Goal: Information Seeking & Learning: Learn about a topic

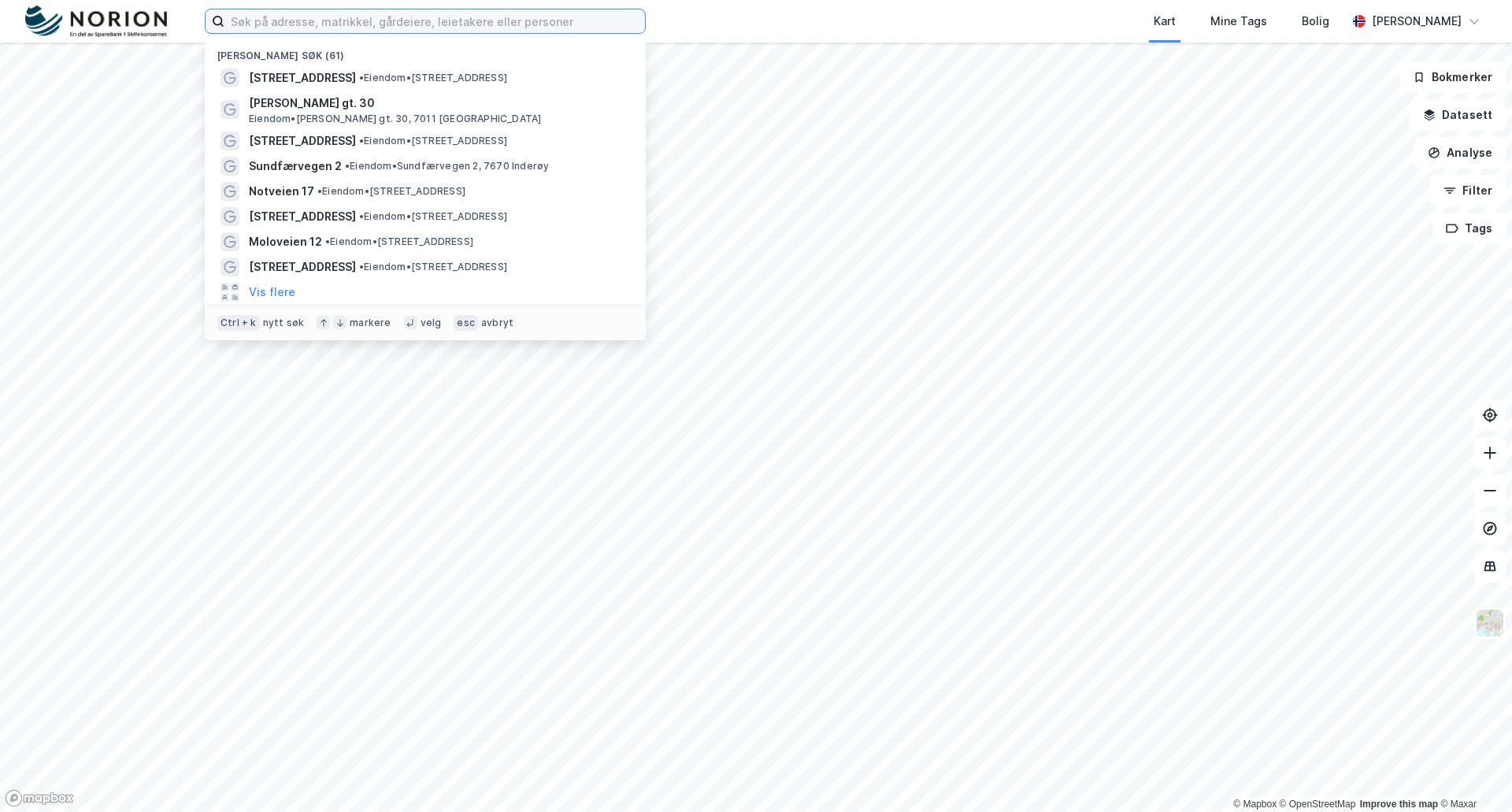
click at [251, 23] on input at bounding box center [434, 21] width 421 height 23
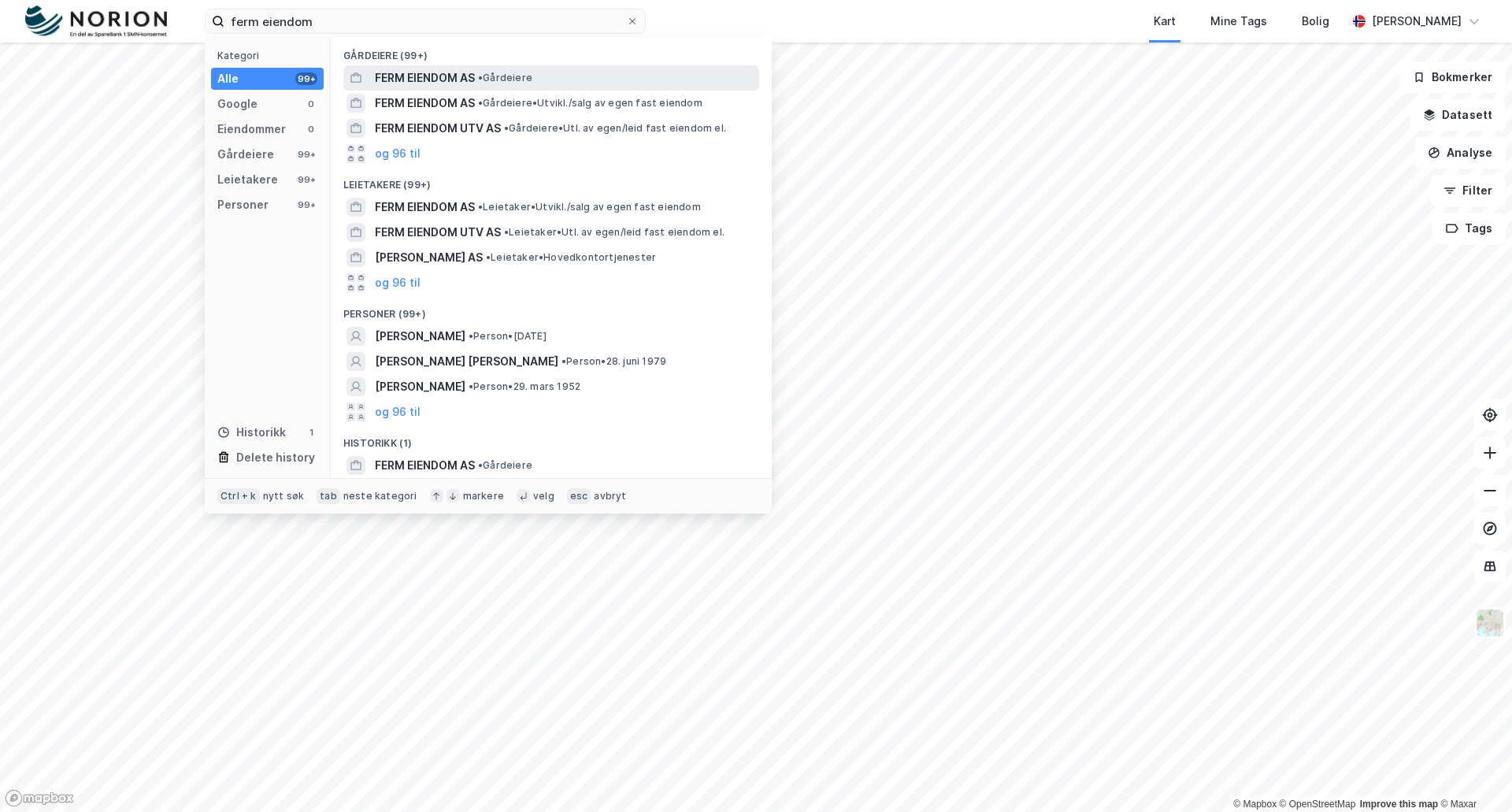
click at [406, 74] on span "FERM EIENDOM AS" at bounding box center [425, 78] width 100 height 19
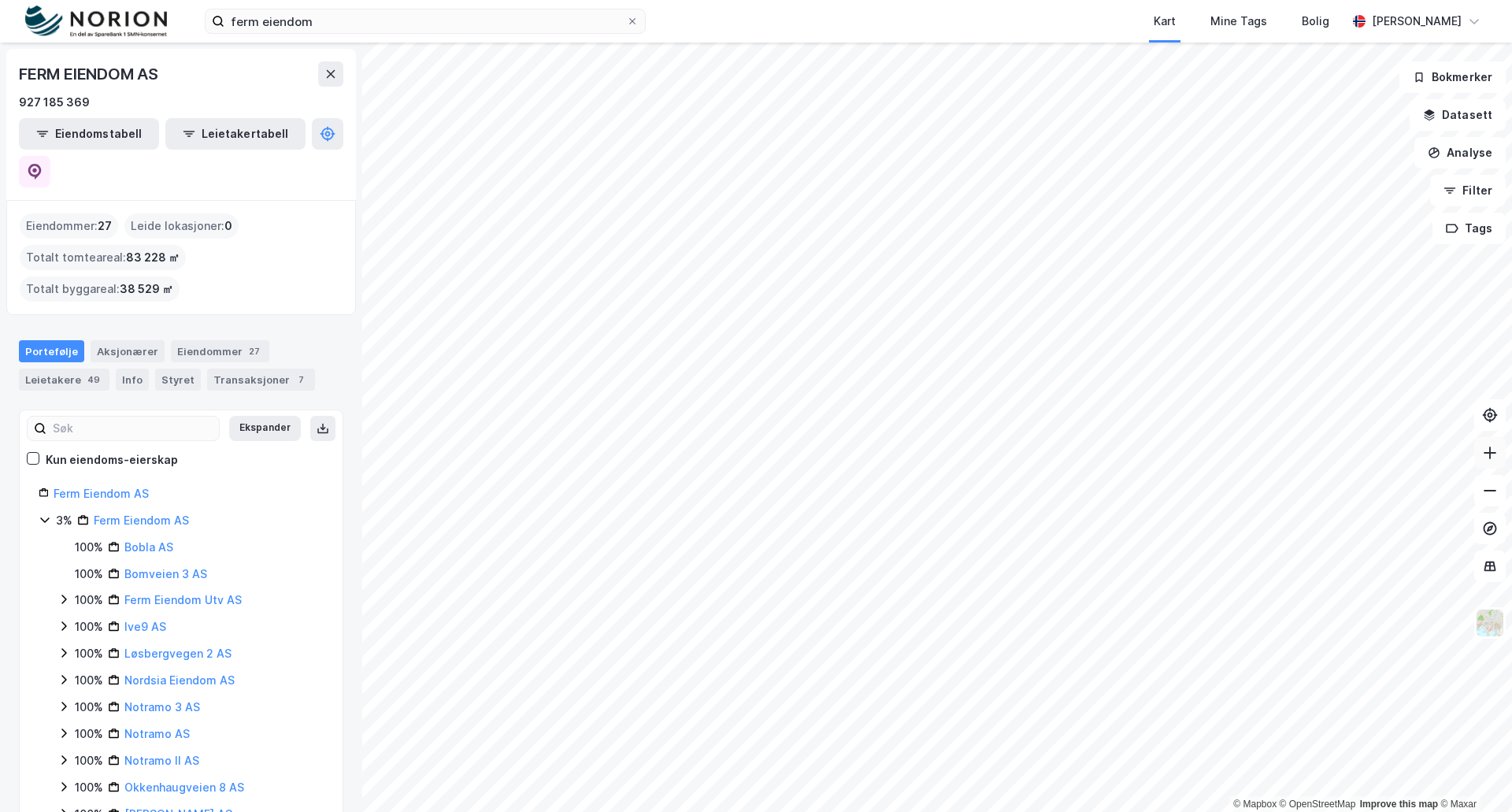
click at [1499, 463] on button at bounding box center [1490, 452] width 32 height 32
click at [1494, 455] on icon at bounding box center [1490, 452] width 15 height 15
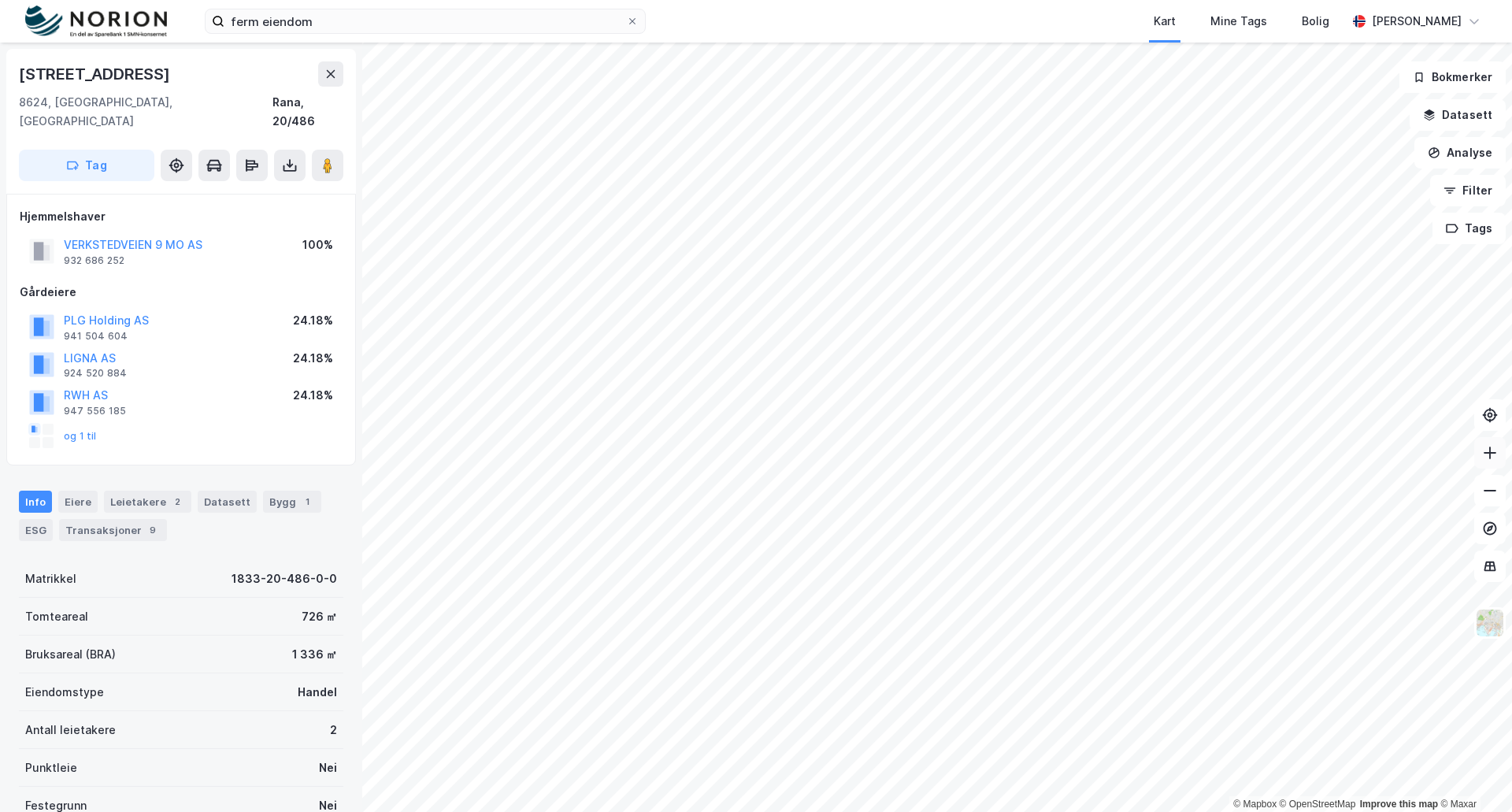
click at [1497, 456] on icon at bounding box center [1490, 452] width 15 height 15
click at [1496, 495] on icon at bounding box center [1490, 490] width 15 height 15
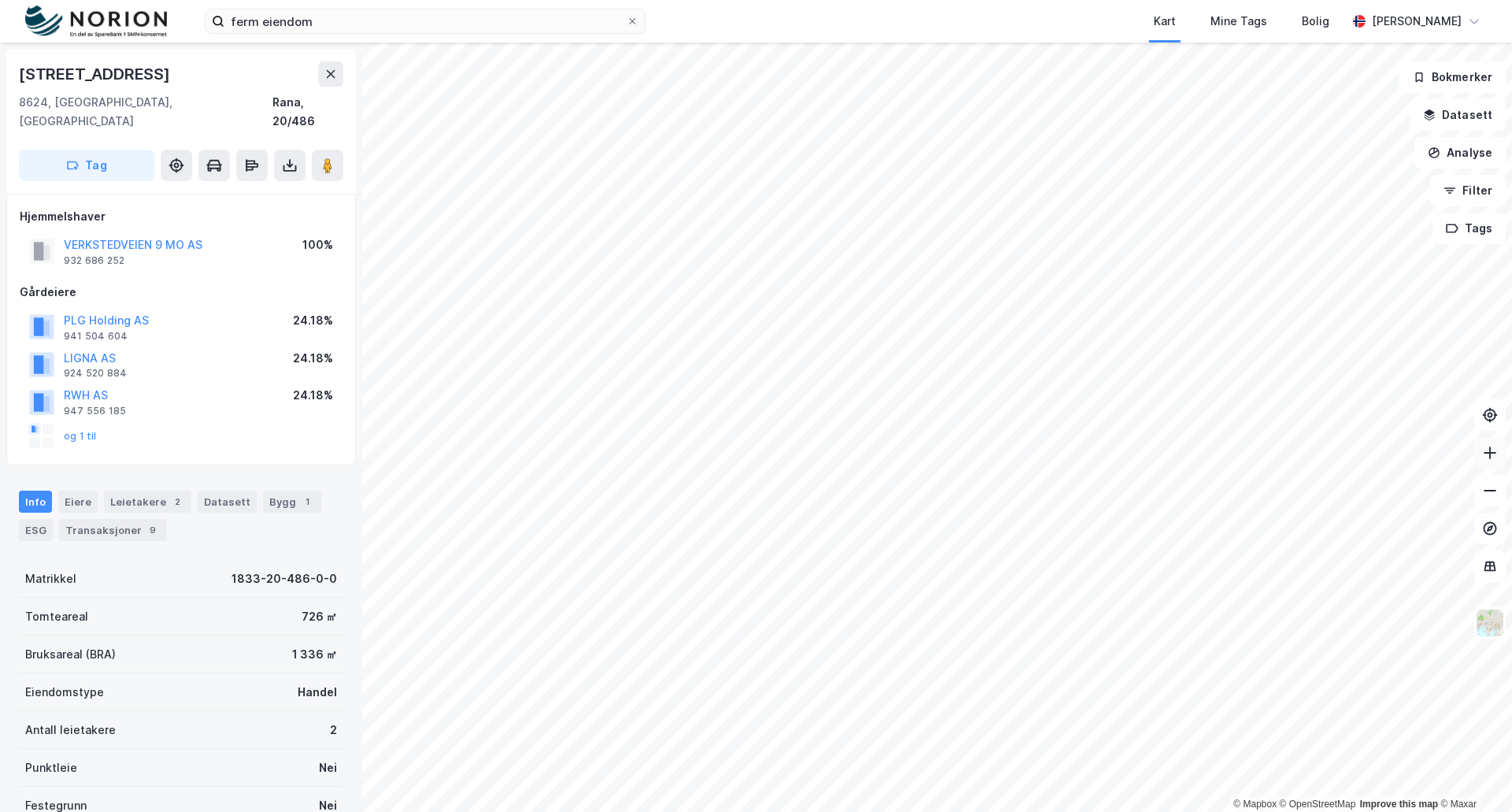
click at [1499, 465] on button at bounding box center [1490, 452] width 32 height 32
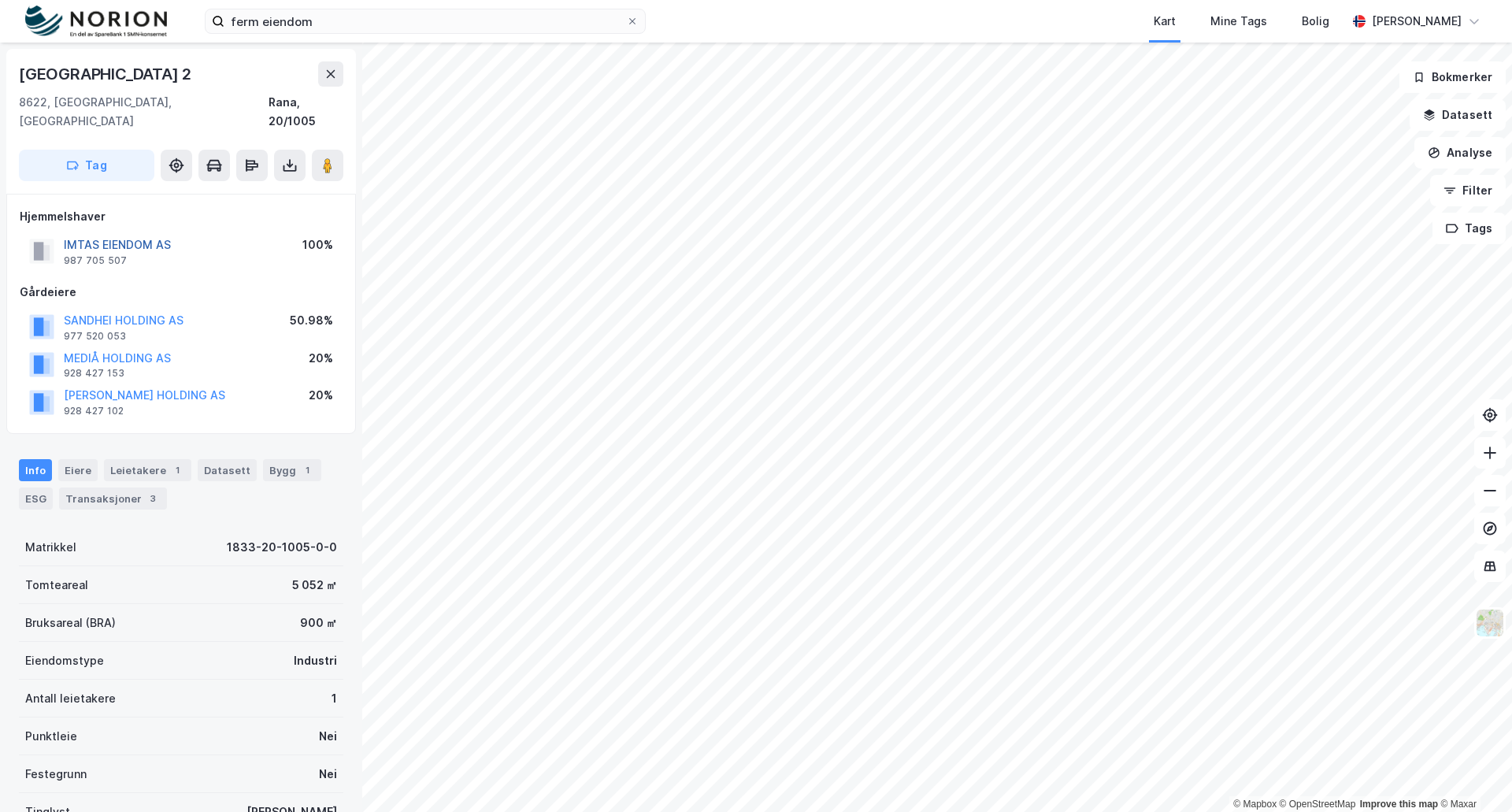
click at [0, 0] on button "IMTAS EIENDOM AS" at bounding box center [0, 0] width 0 height 0
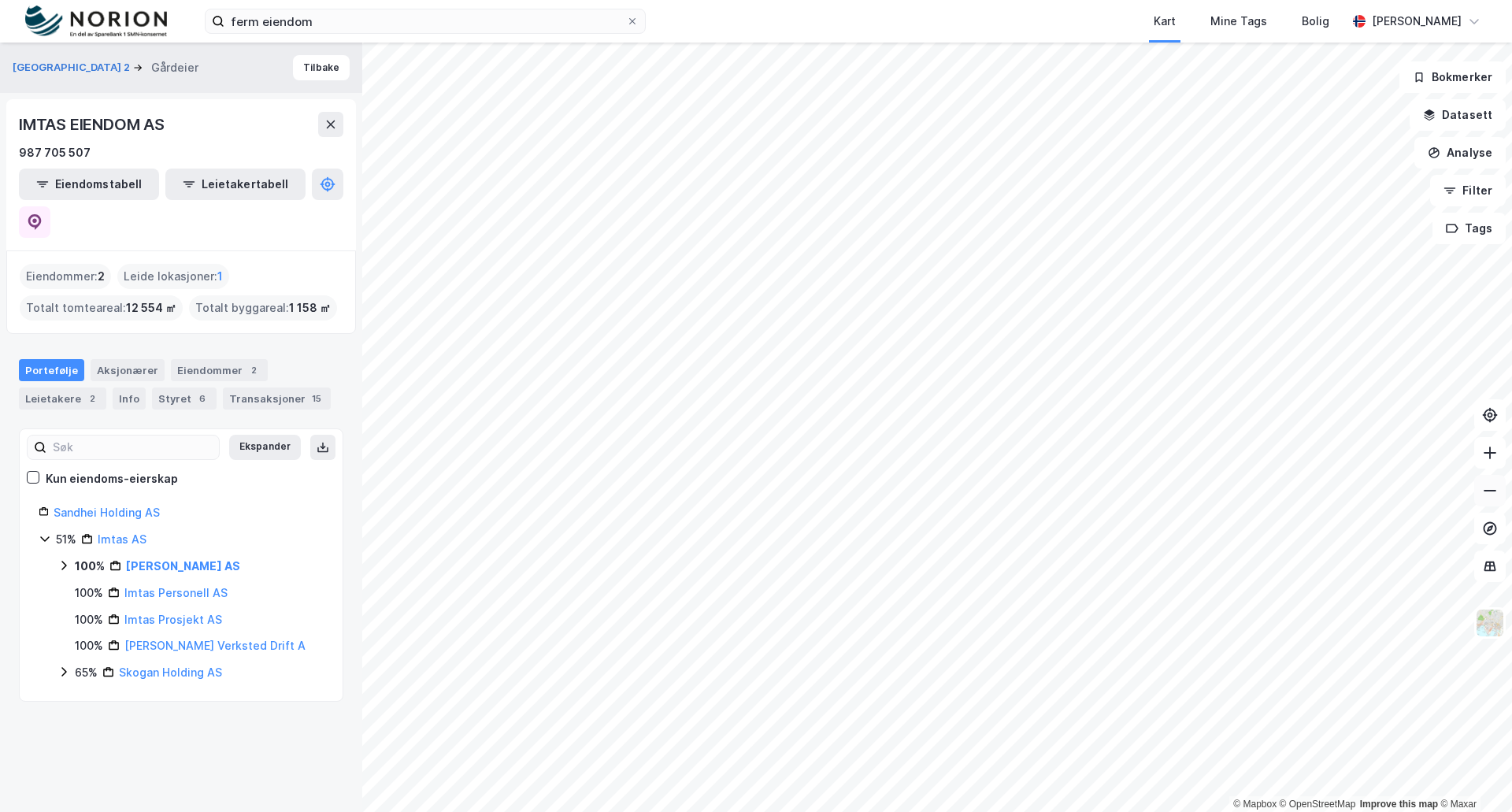
click at [1486, 496] on icon at bounding box center [1490, 490] width 15 height 15
click at [1503, 447] on button at bounding box center [1490, 452] width 32 height 32
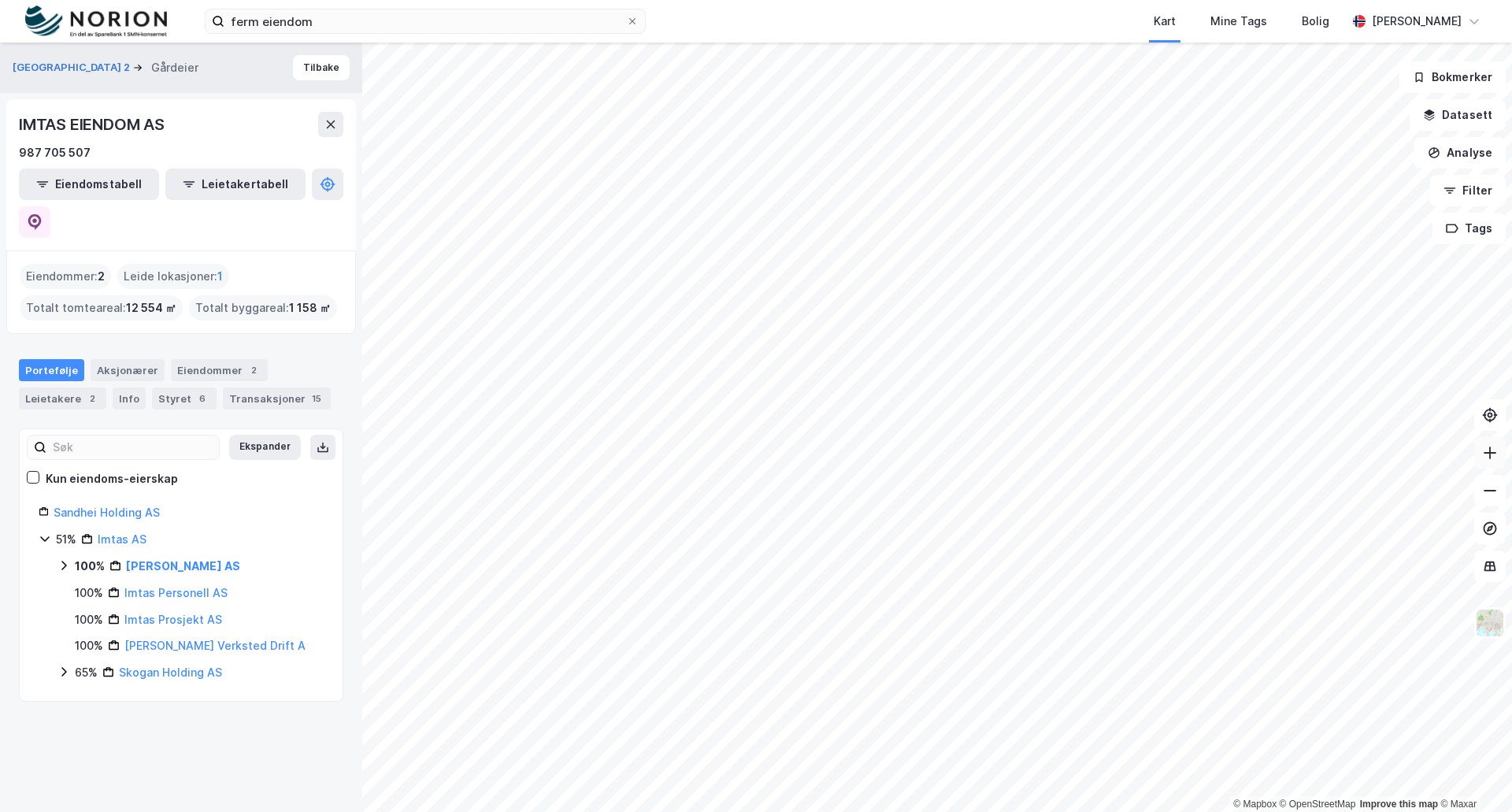
click at [1503, 447] on button at bounding box center [1490, 452] width 32 height 32
click at [1485, 458] on icon at bounding box center [1490, 452] width 15 height 15
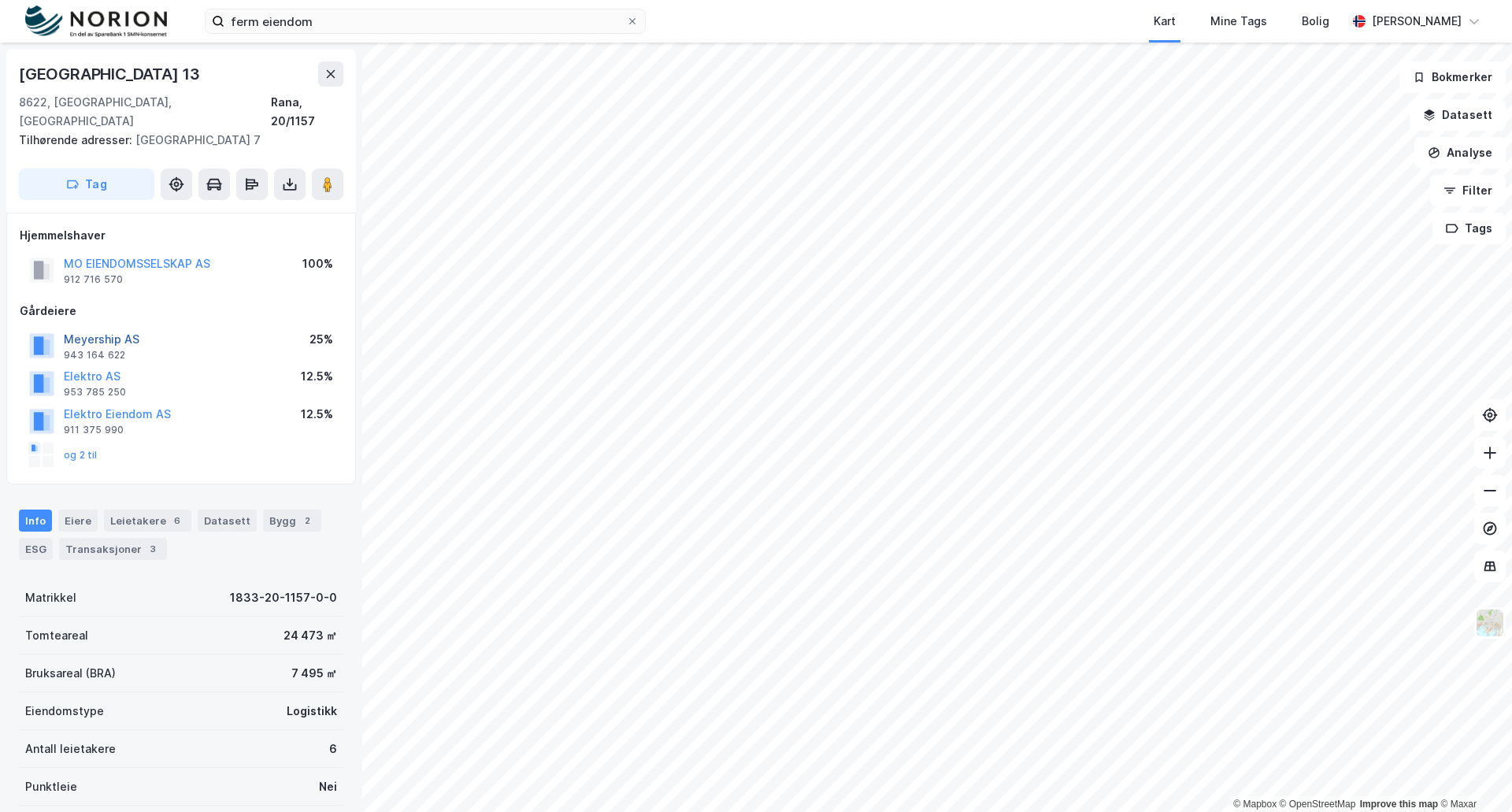
click at [0, 0] on button "Meyership AS" at bounding box center [0, 0] width 0 height 0
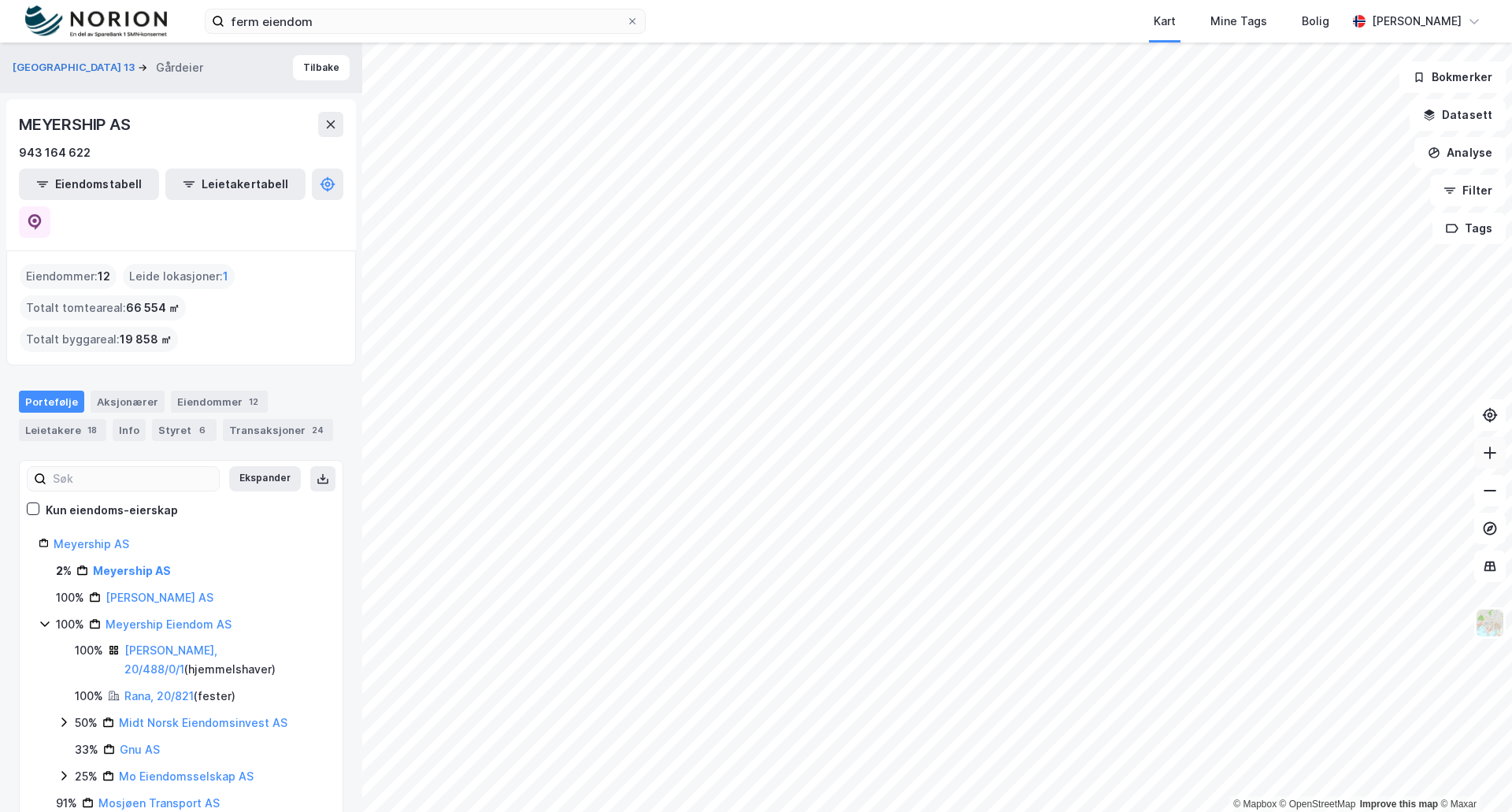
click at [1499, 451] on button at bounding box center [1490, 452] width 32 height 32
click at [1478, 447] on button at bounding box center [1490, 452] width 32 height 32
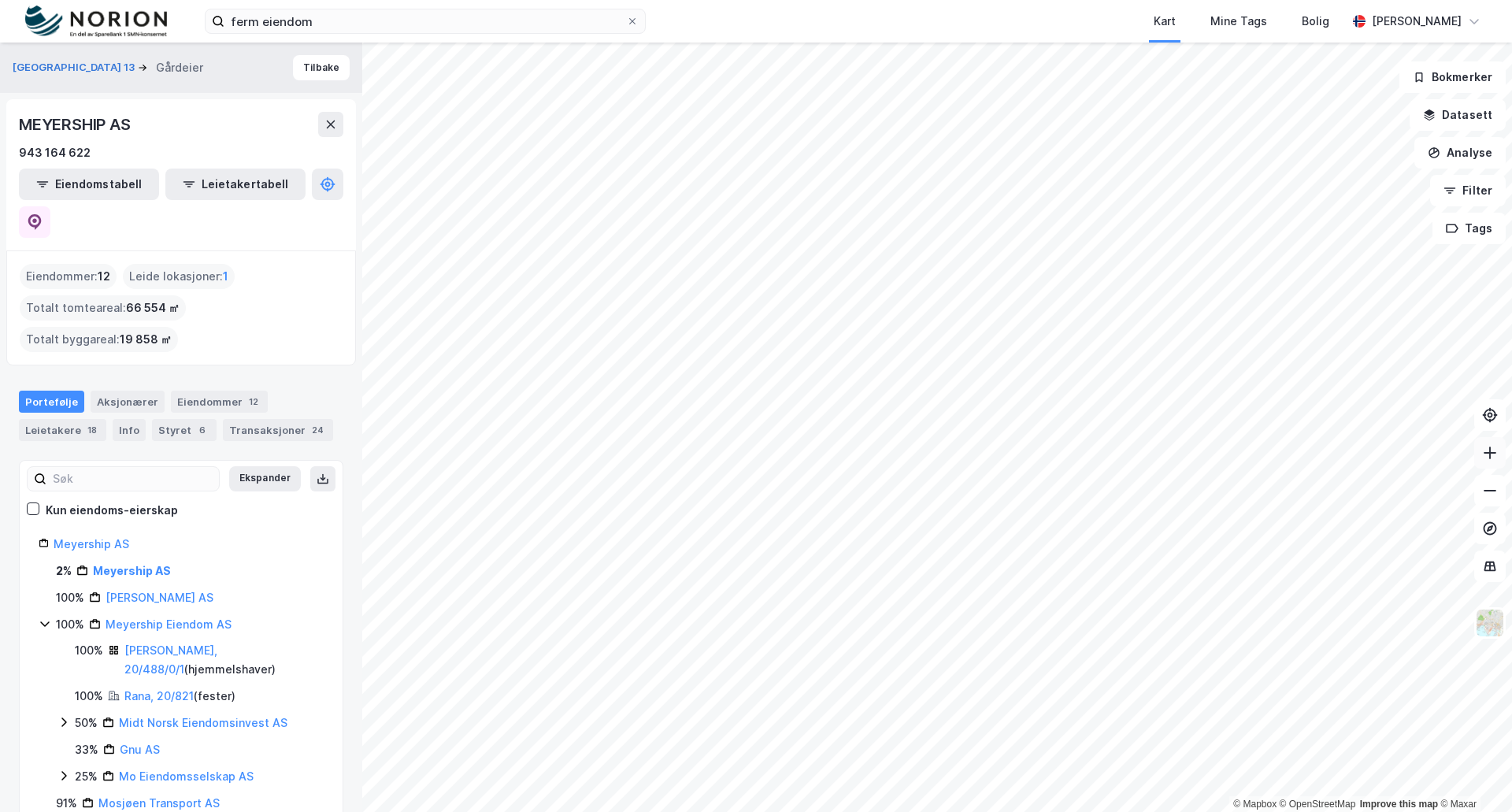
click at [1490, 446] on icon at bounding box center [1490, 452] width 15 height 15
click at [1483, 453] on icon at bounding box center [1490, 452] width 15 height 15
click at [1487, 497] on icon at bounding box center [1490, 490] width 15 height 15
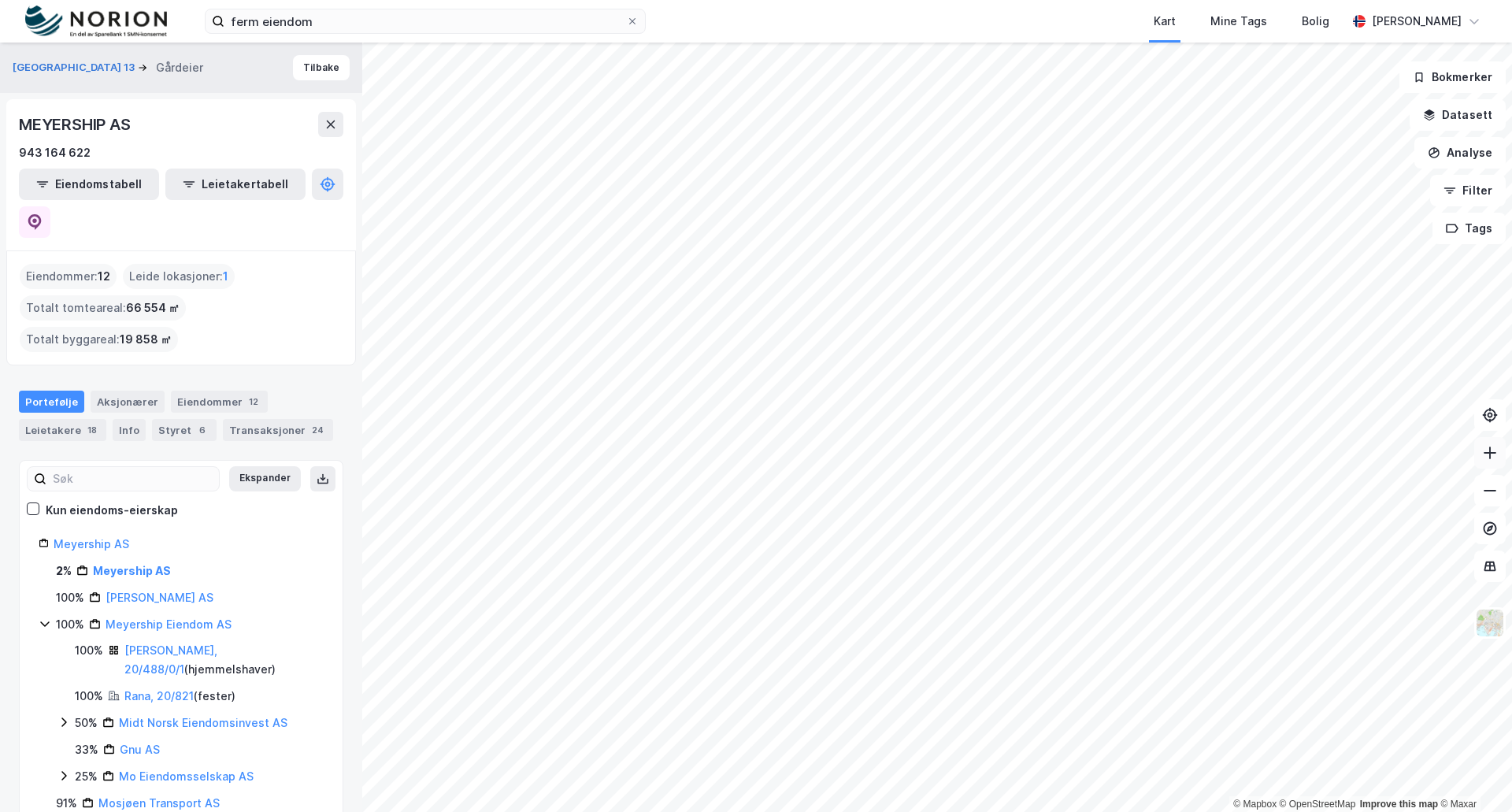
click at [1490, 455] on icon at bounding box center [1490, 452] width 2 height 13
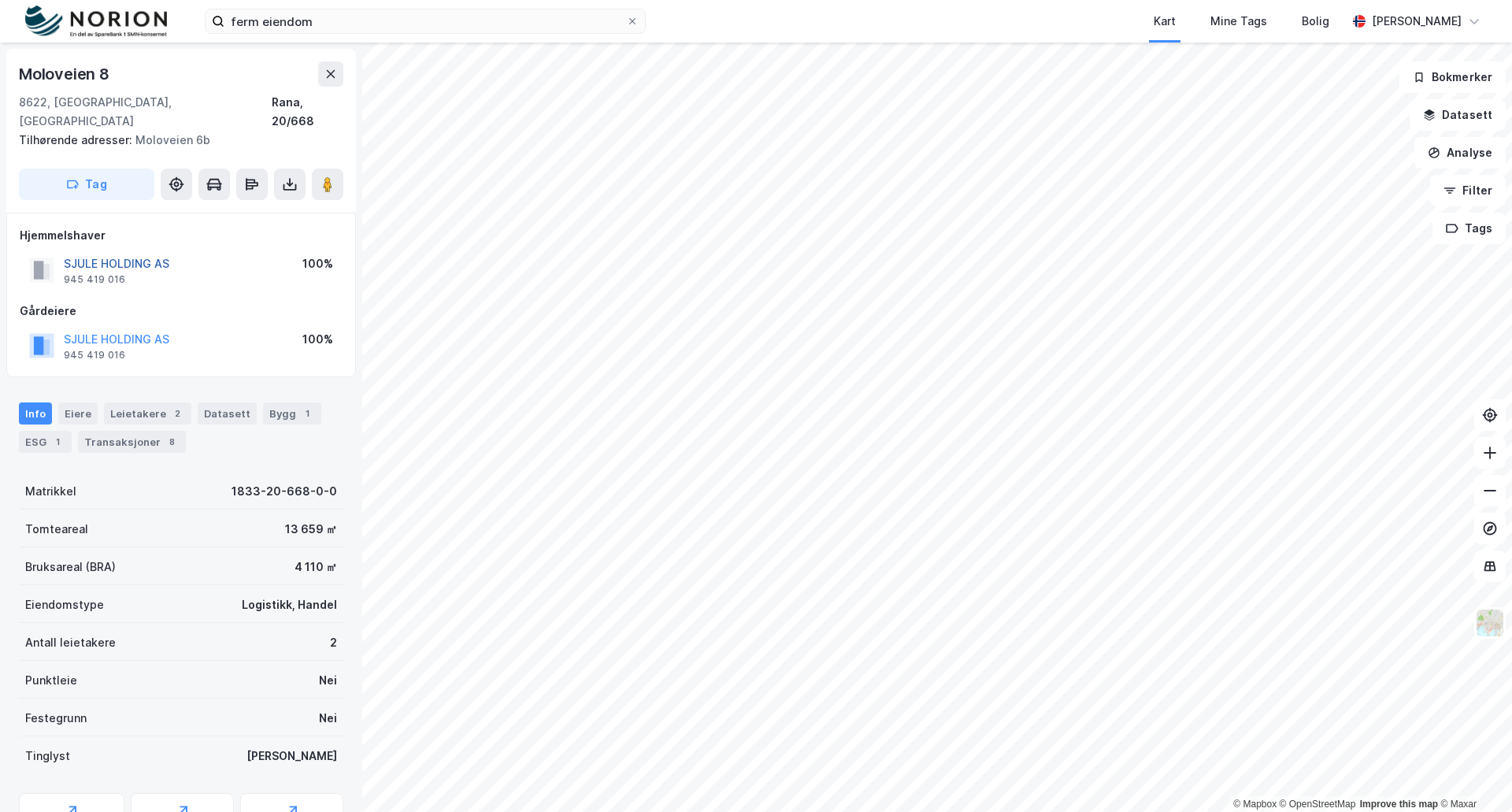
click at [0, 0] on button "SJULE HOLDING AS" at bounding box center [0, 0] width 0 height 0
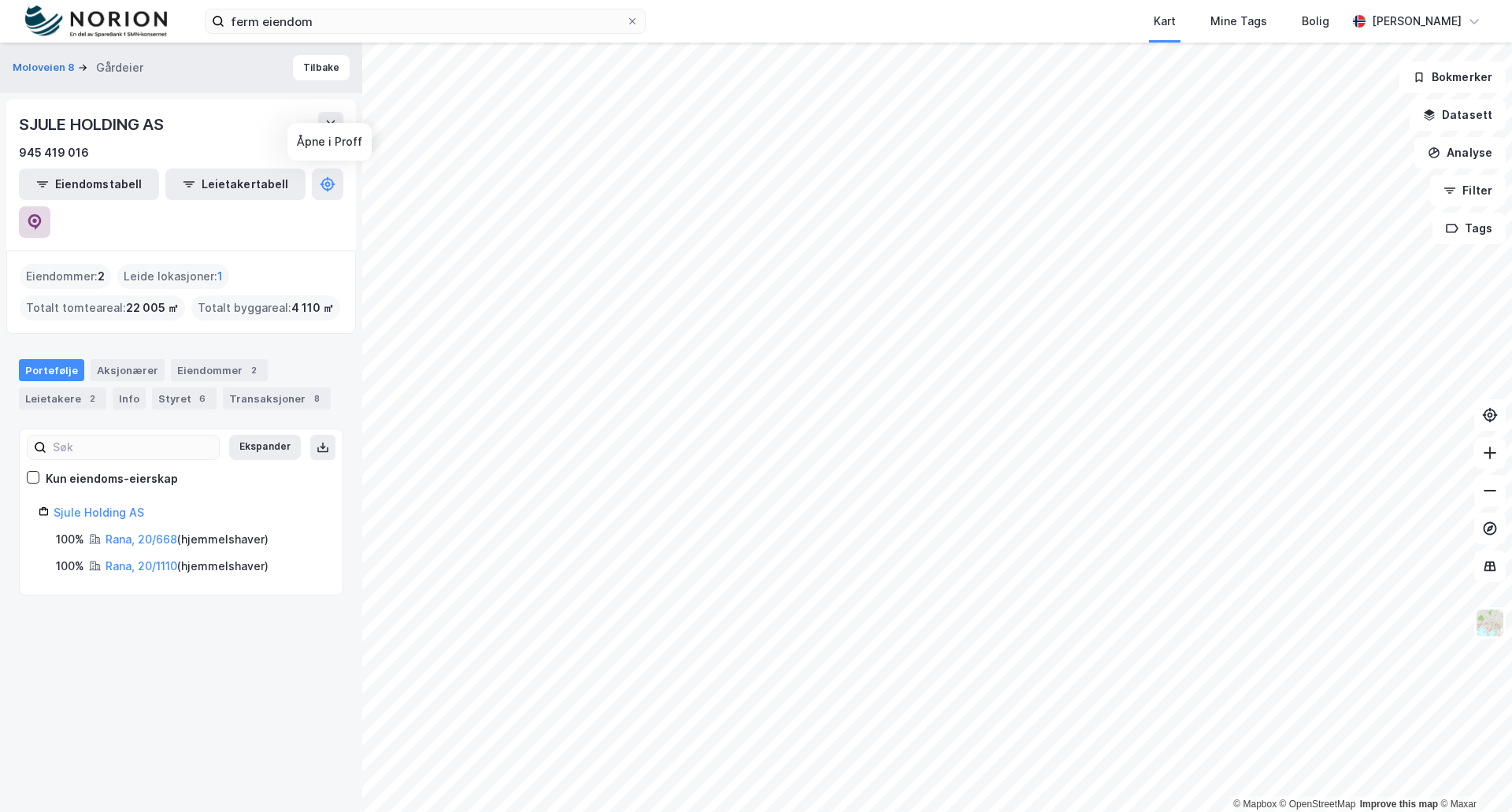
click at [42, 214] on icon at bounding box center [35, 222] width 14 height 15
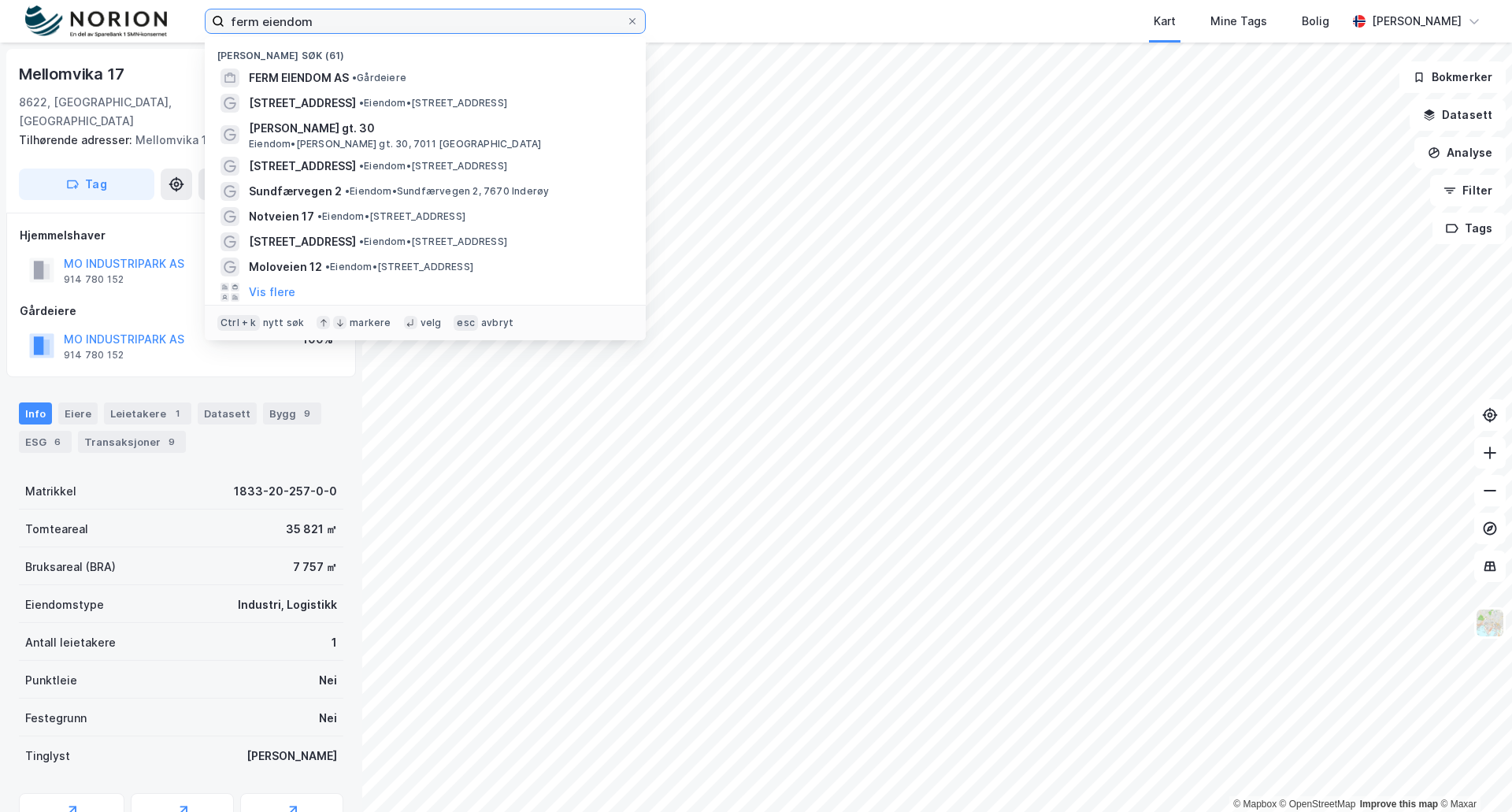
drag, startPoint x: 298, startPoint y: 20, endPoint x: 178, endPoint y: 37, distance: 121.2
click at [178, 37] on div "ferm eiendom [GEOGRAPHIC_DATA] søk (61) FERM EIENDOM AS • Gårdeiere [STREET_ADD…" at bounding box center [756, 21] width 1512 height 42
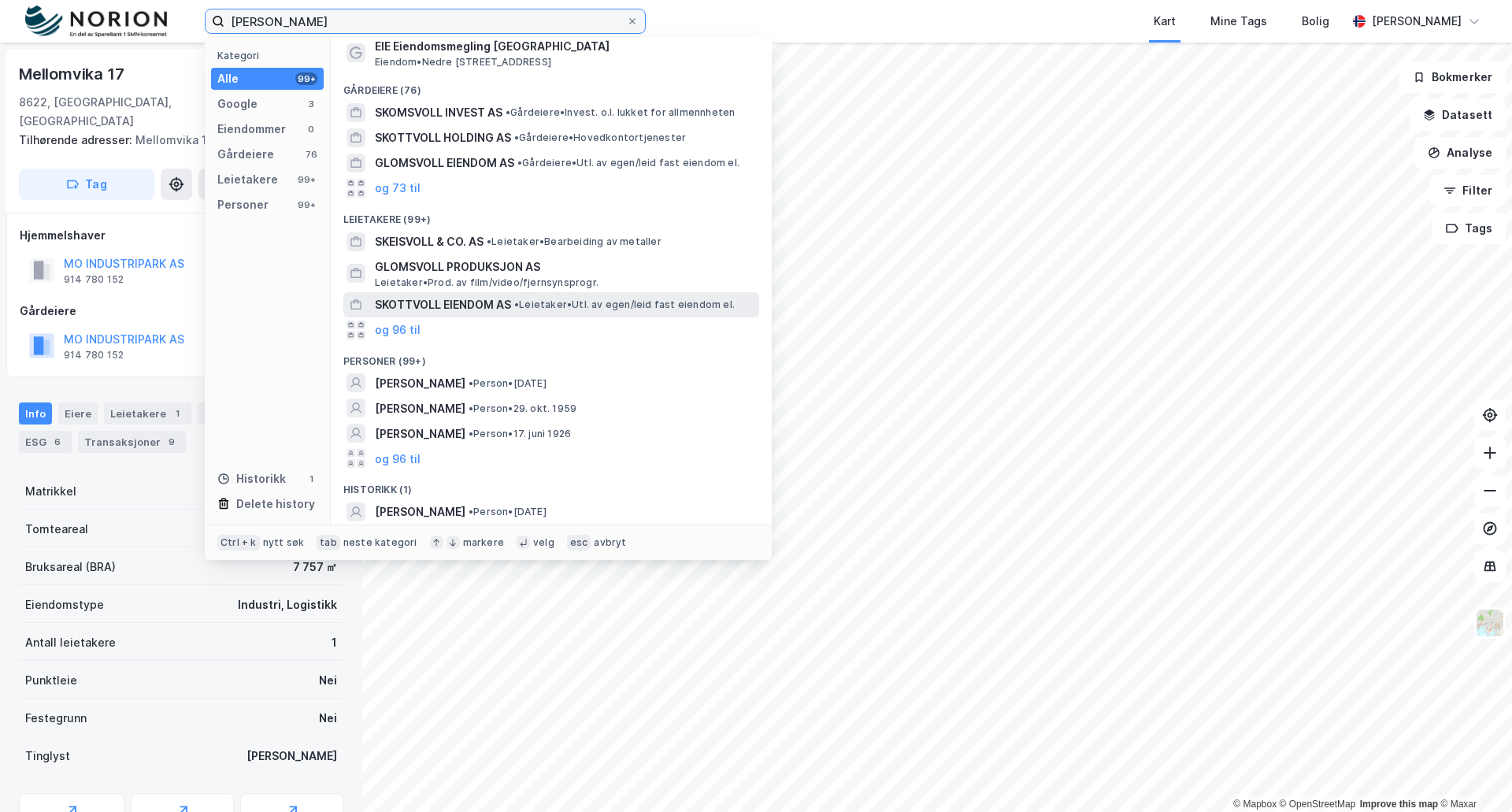
scroll to position [94, 0]
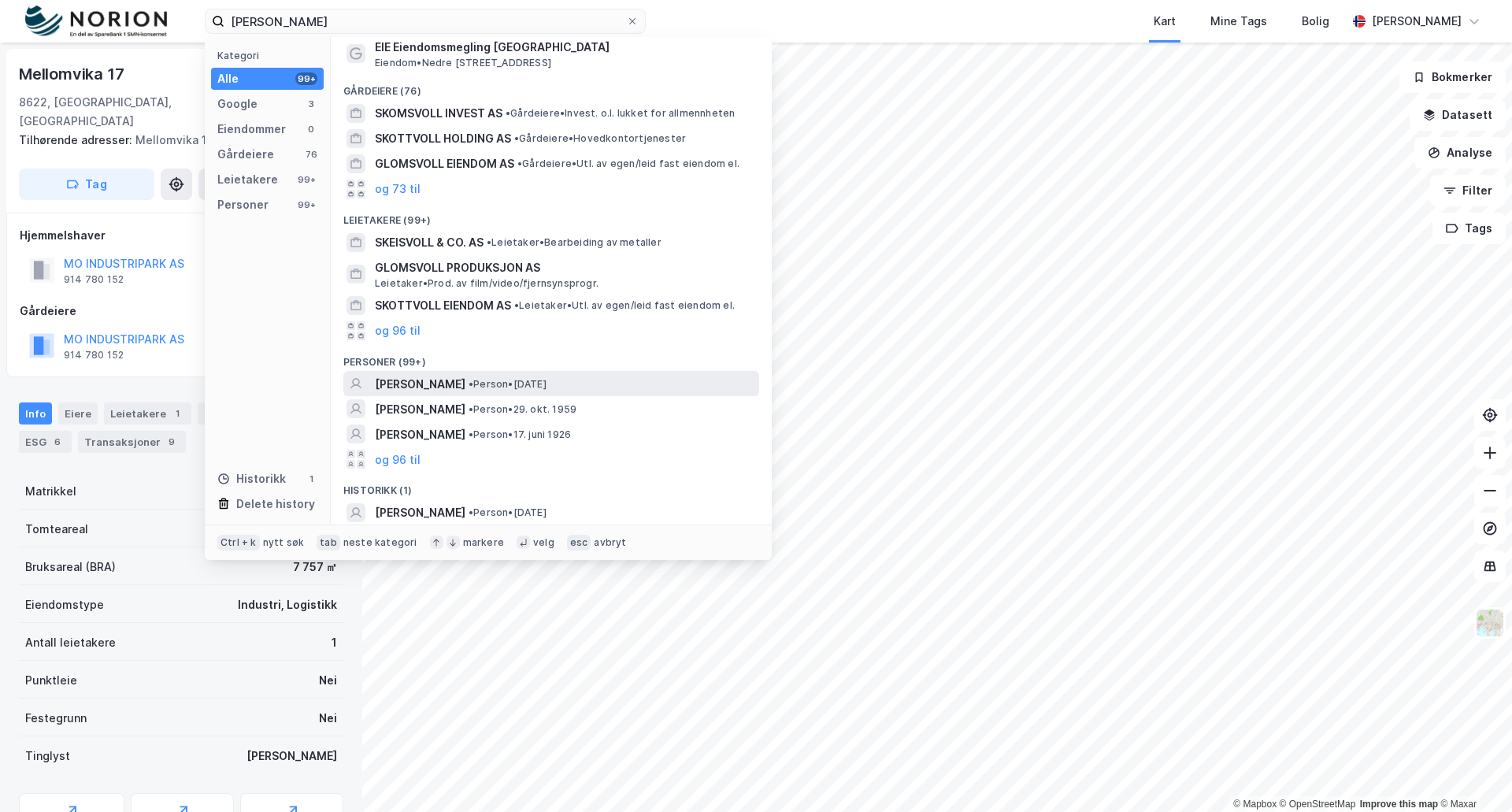
click at [438, 379] on span "[PERSON_NAME]" at bounding box center [420, 384] width 90 height 19
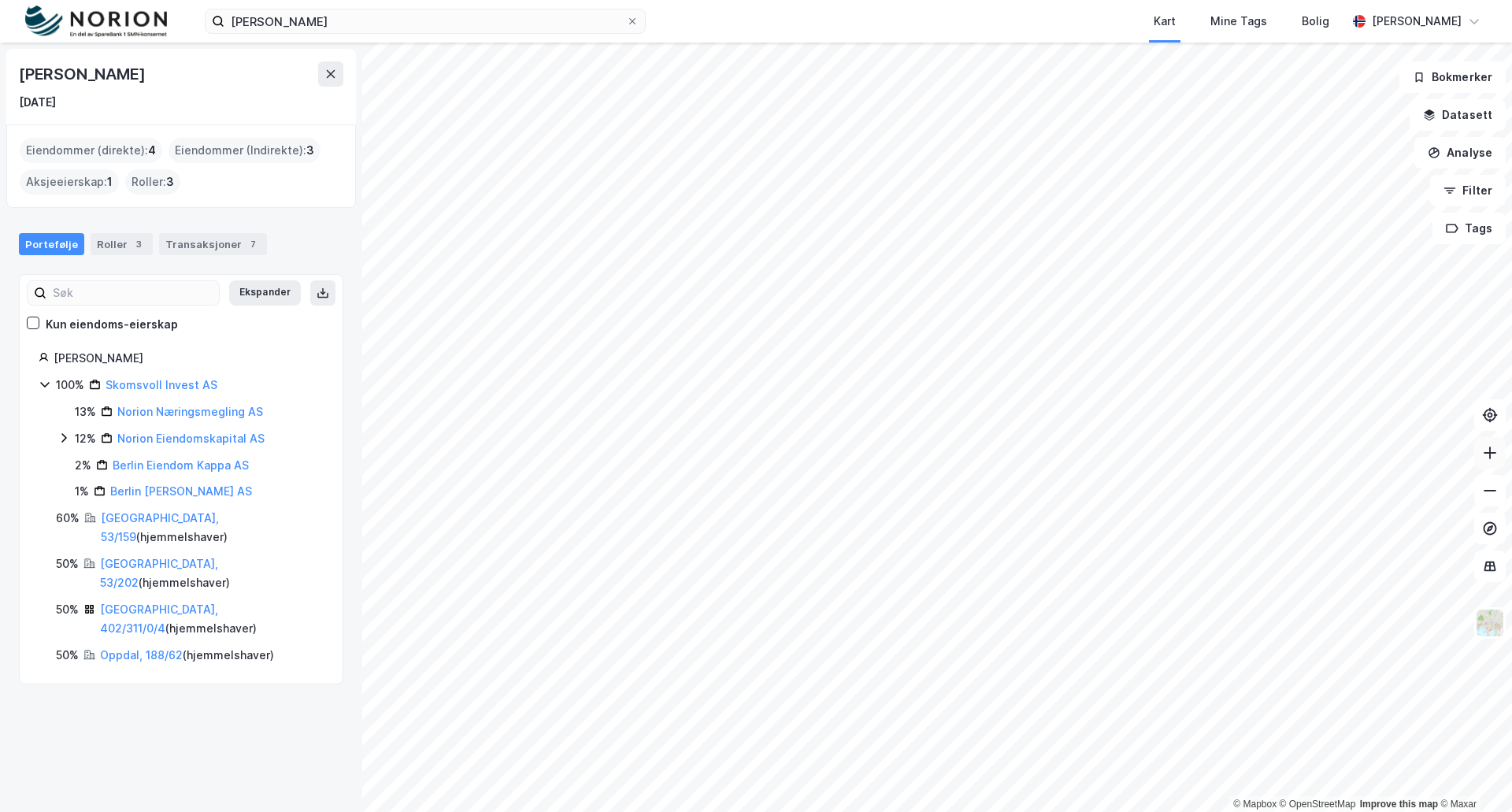
click at [1486, 446] on icon at bounding box center [1490, 452] width 15 height 15
click at [1488, 456] on icon at bounding box center [1490, 452] width 15 height 15
click at [1497, 448] on icon at bounding box center [1490, 452] width 15 height 15
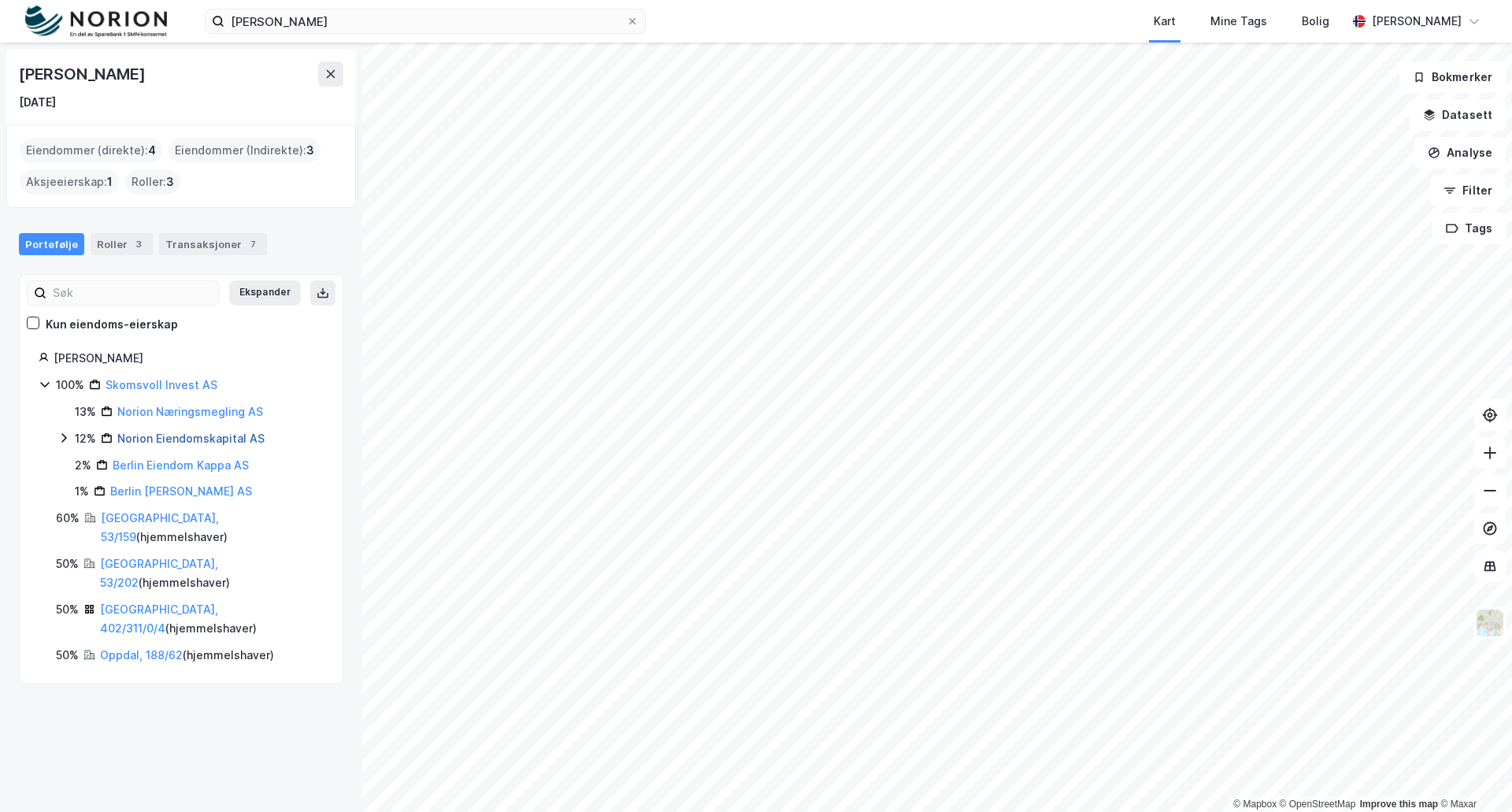
click at [136, 437] on link "Norion Eiendomskapital AS" at bounding box center [190, 439] width 147 height 14
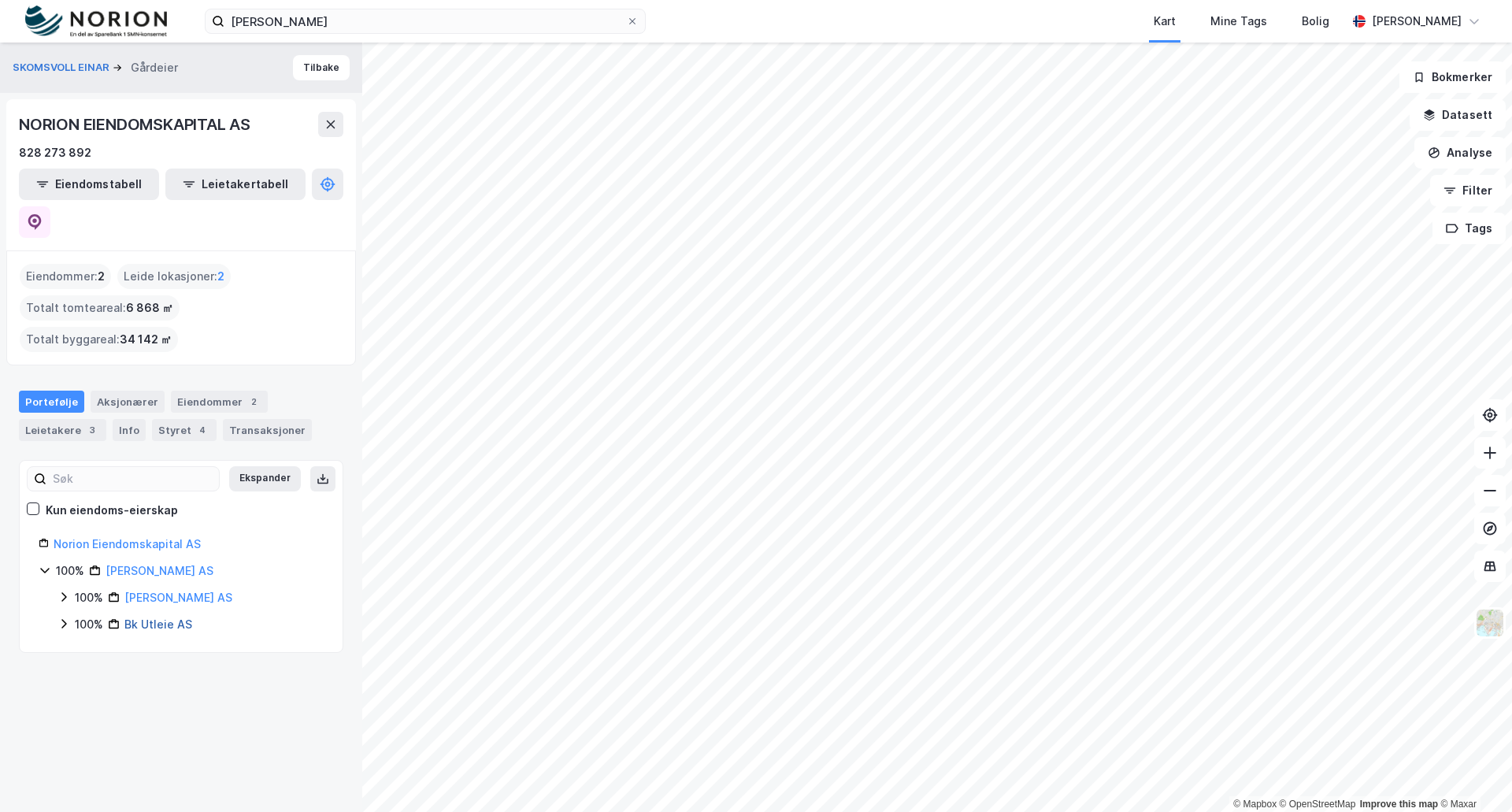
click at [168, 618] on link "Bk Utleie AS" at bounding box center [158, 624] width 68 height 14
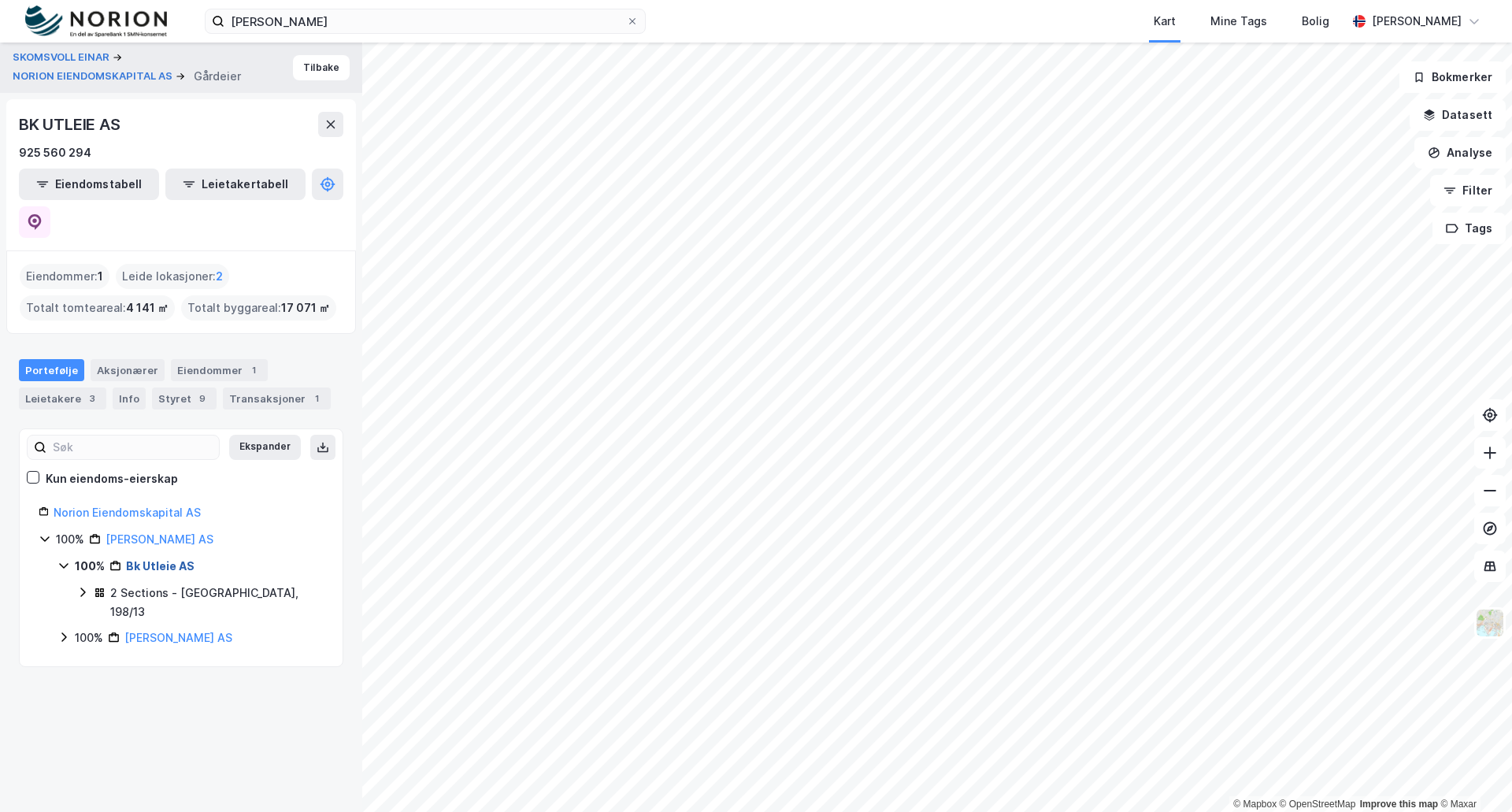
click at [162, 559] on link "Bk Utleie AS" at bounding box center [161, 566] width 69 height 14
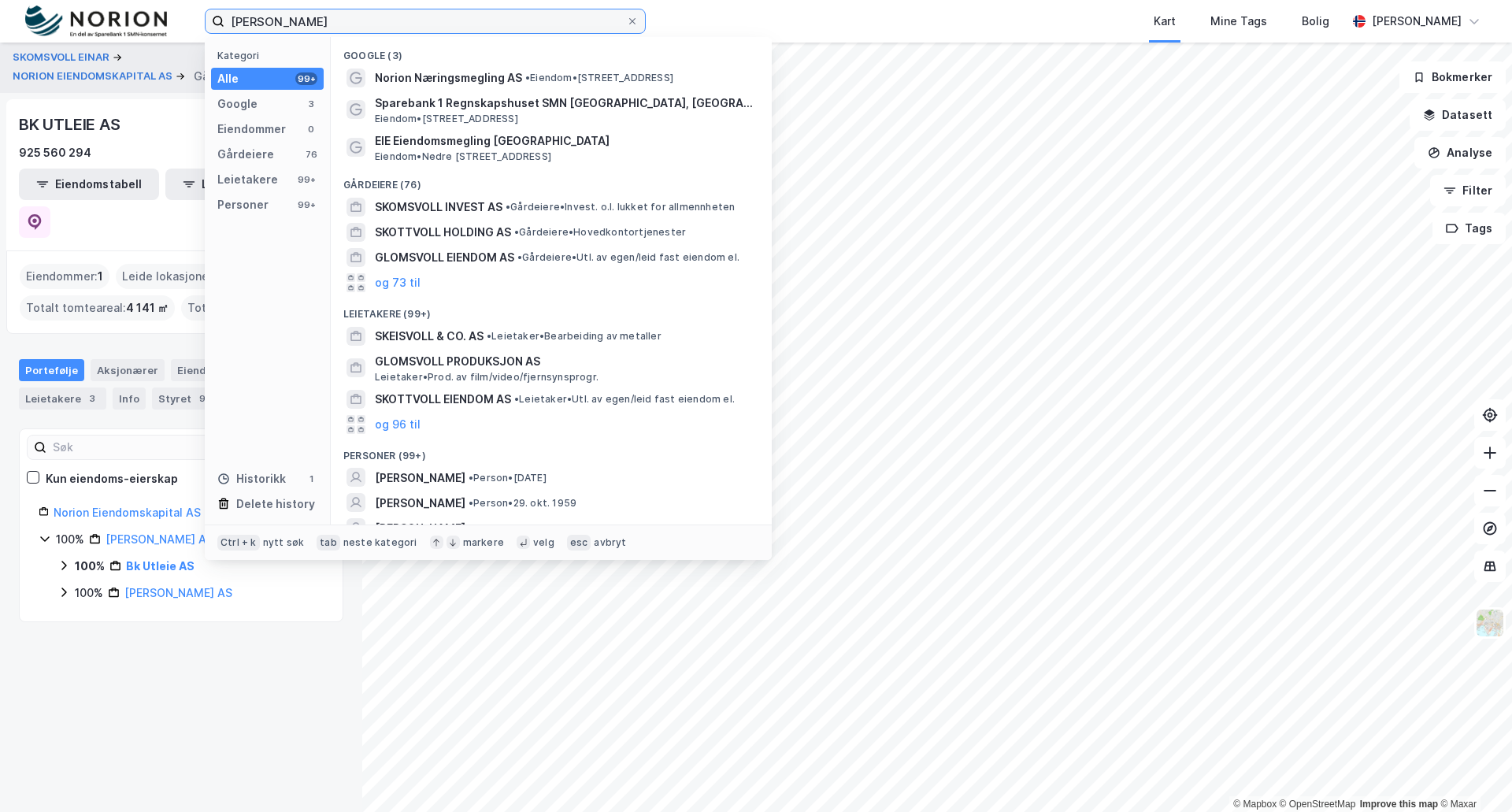
drag, startPoint x: 333, startPoint y: 23, endPoint x: 175, endPoint y: 31, distance: 158.2
click at [175, 31] on div "[PERSON_NAME] Kategori Alle 99+ Google 3 Eiendommer 0 Gårdeiere 76 Leietakere 9…" at bounding box center [756, 21] width 1512 height 42
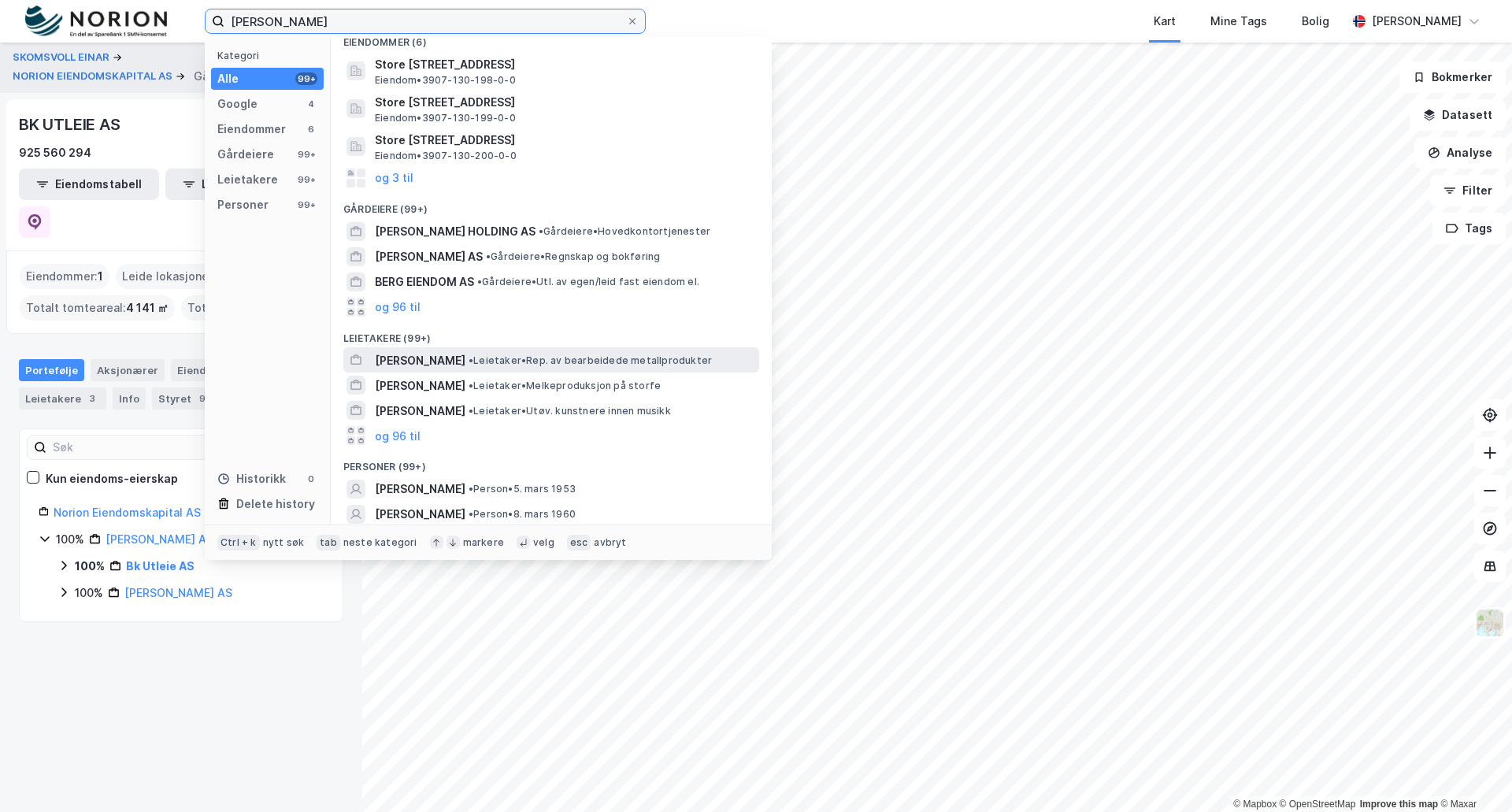
scroll to position [195, 0]
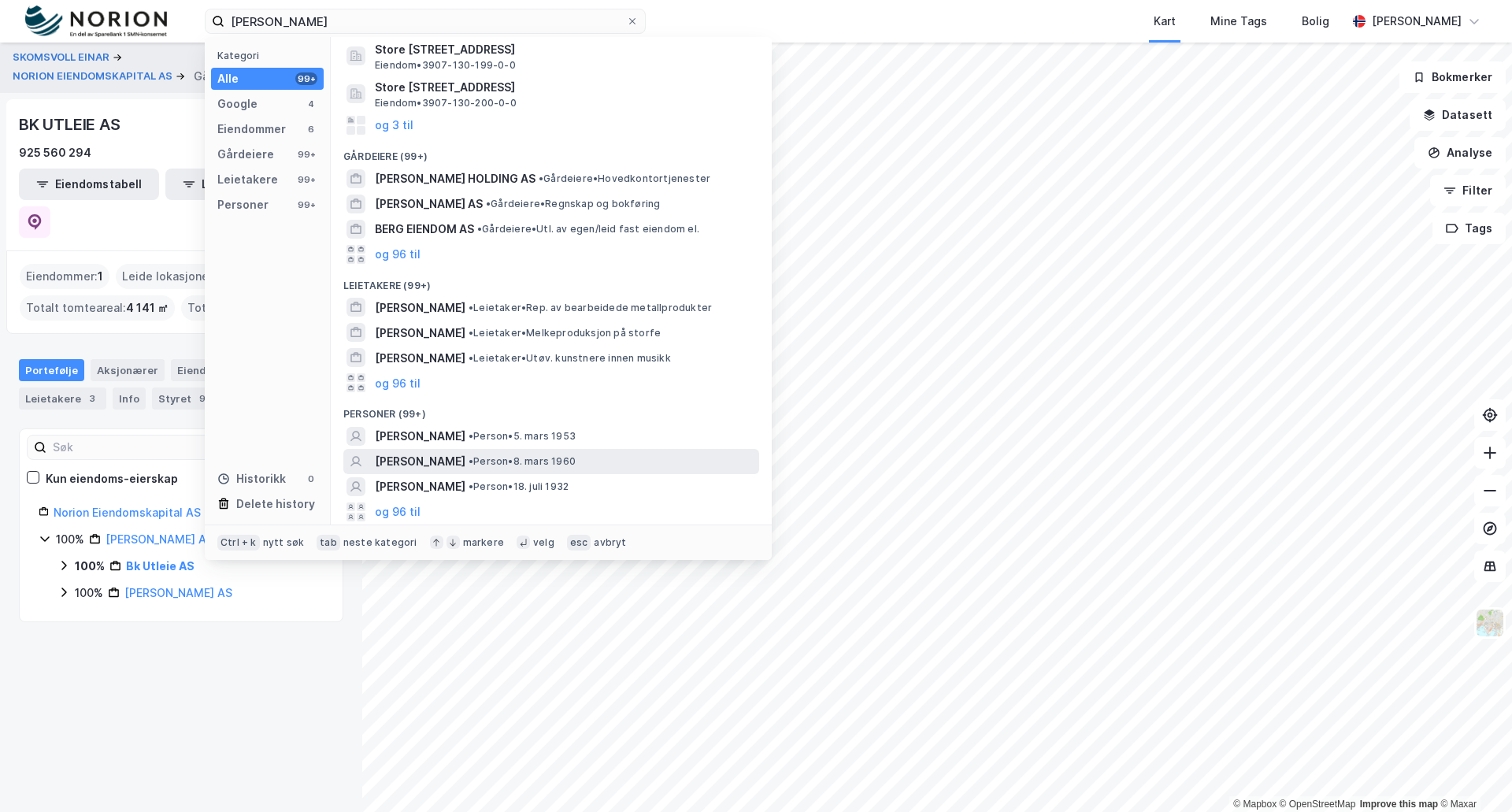
click at [408, 455] on span "[PERSON_NAME]" at bounding box center [420, 462] width 90 height 19
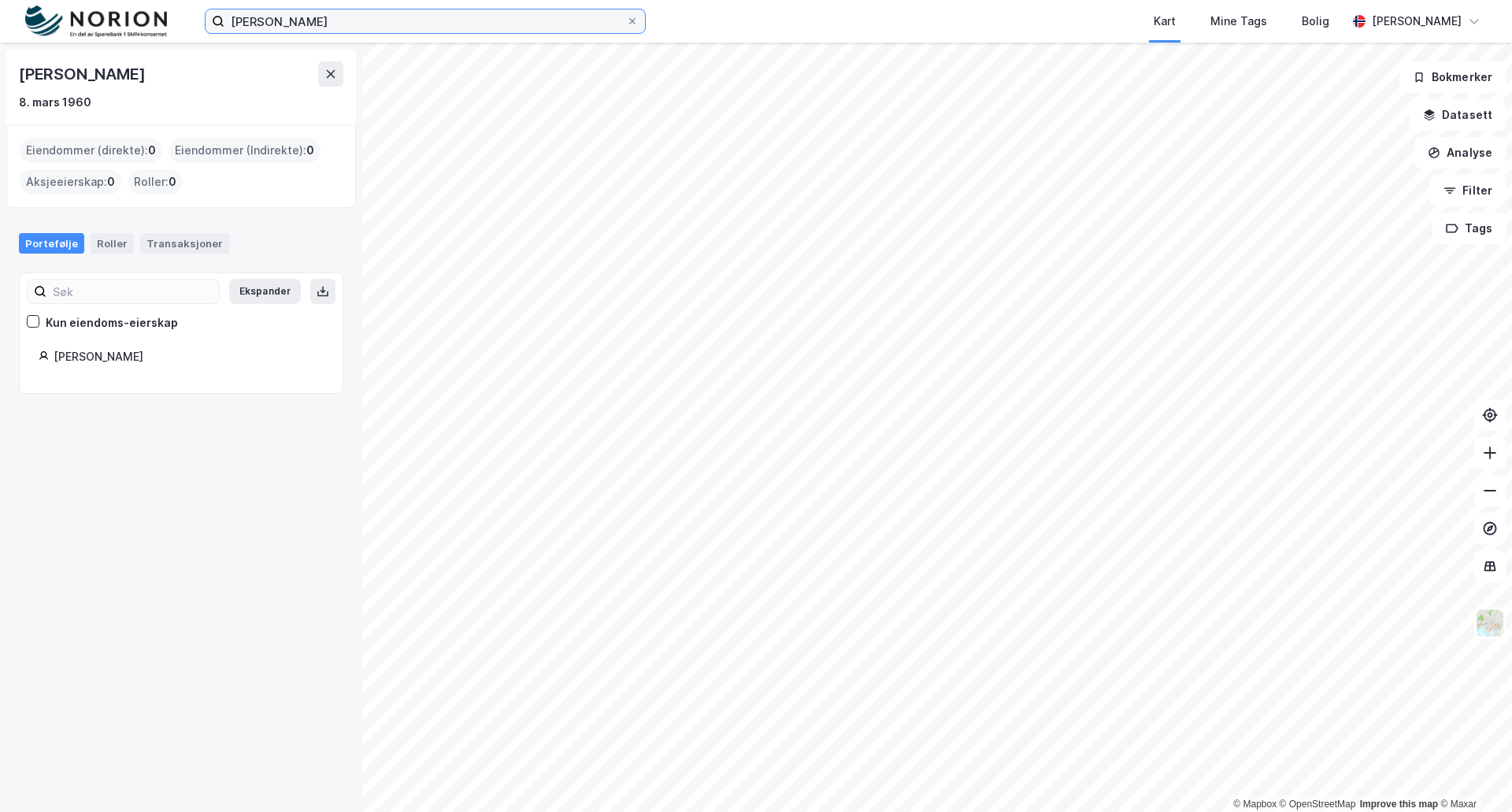
click at [315, 23] on input "[PERSON_NAME]" at bounding box center [425, 21] width 402 height 23
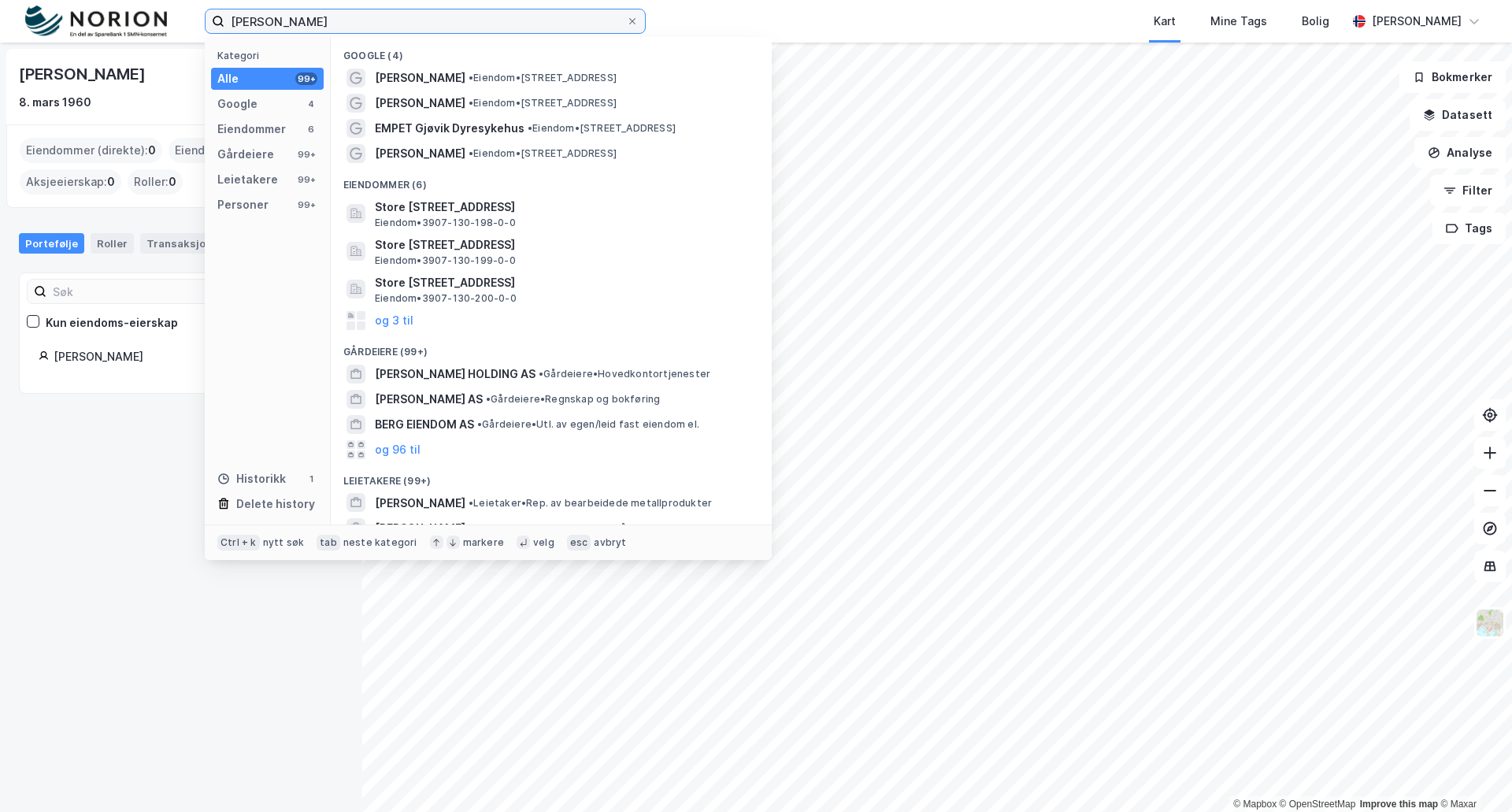
drag, startPoint x: 298, startPoint y: 22, endPoint x: 143, endPoint y: 4, distance: 156.0
click at [143, 4] on div "[PERSON_NAME] Kategori Alle 99+ Google 4 Eiendommer 6 Gårdeiere 99+ Leietakere …" at bounding box center [756, 21] width 1512 height 42
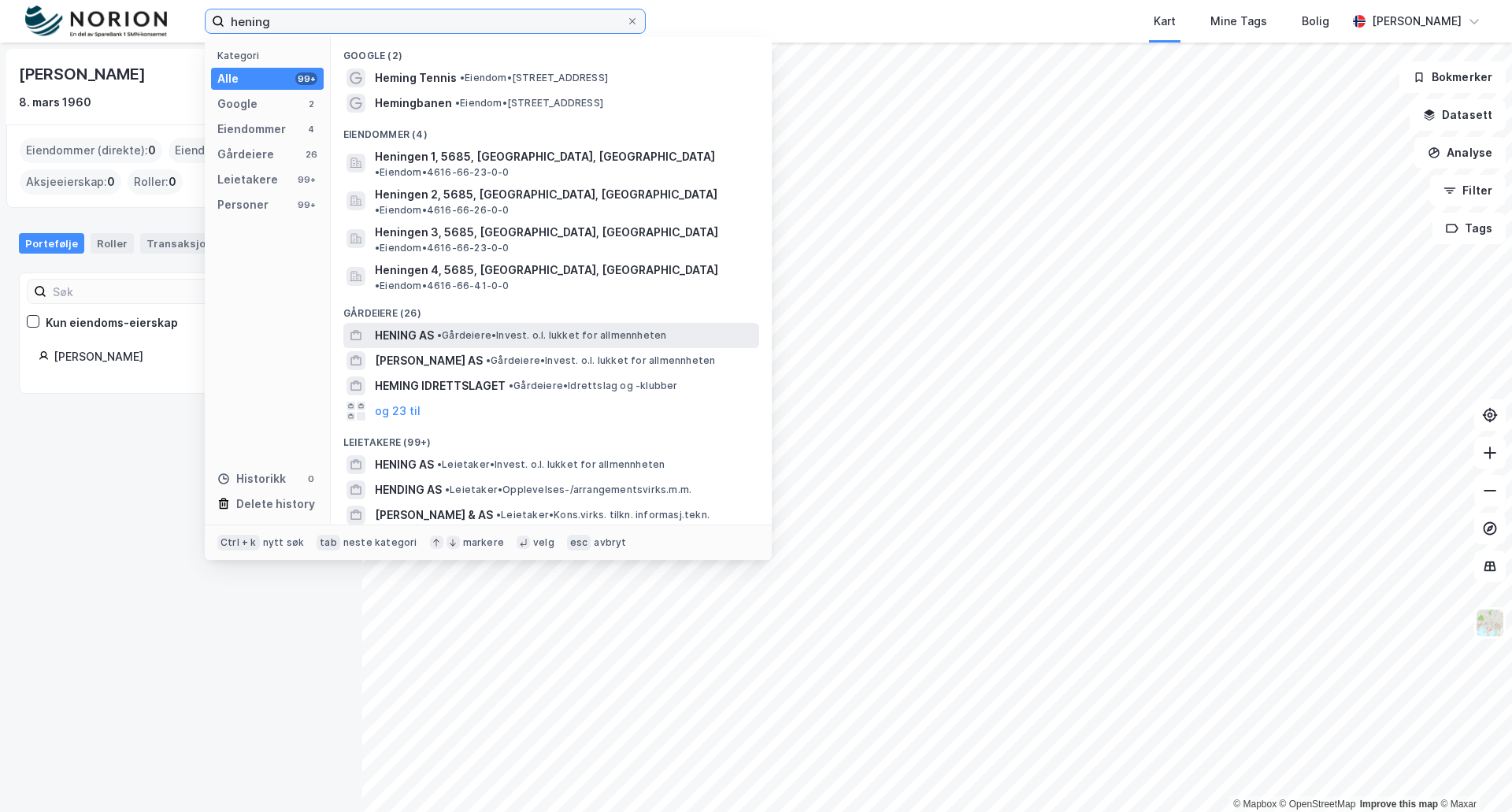
type input "hening"
click at [395, 326] on span "HENING AS" at bounding box center [404, 335] width 59 height 19
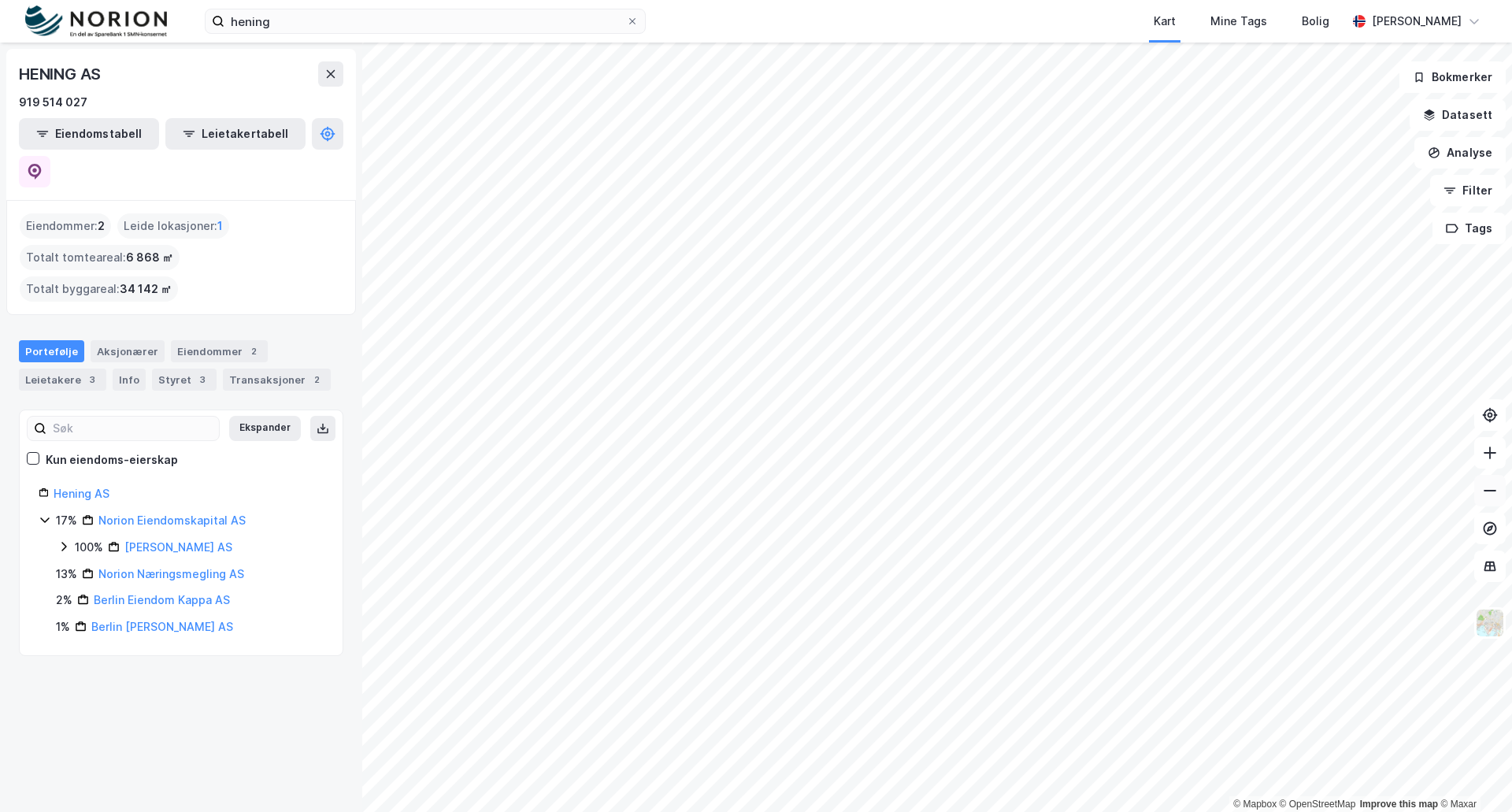
click at [1494, 498] on icon at bounding box center [1490, 490] width 15 height 15
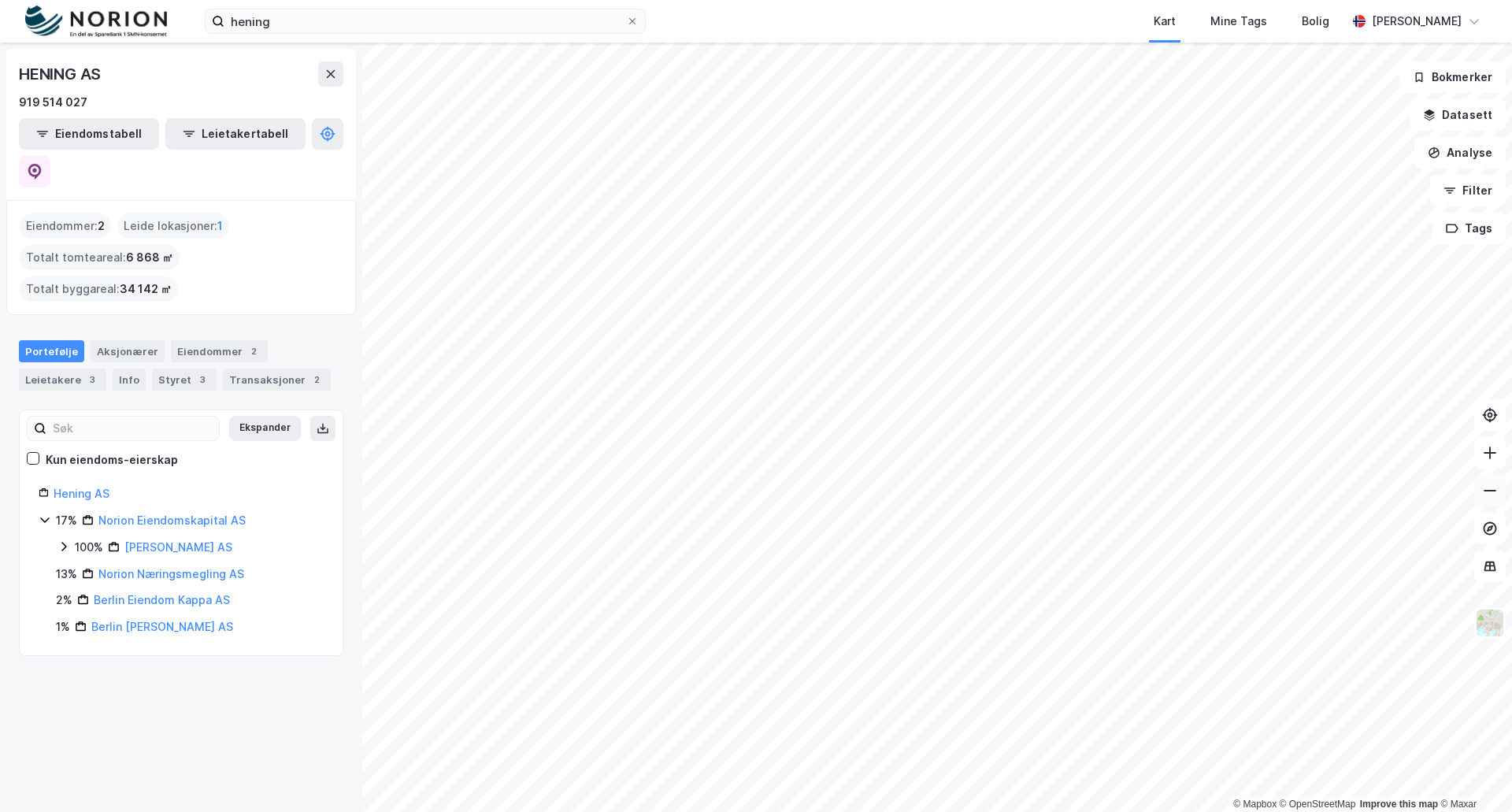
click at [1494, 498] on icon at bounding box center [1490, 490] width 15 height 15
